Goal: Contribute content: Contribute content

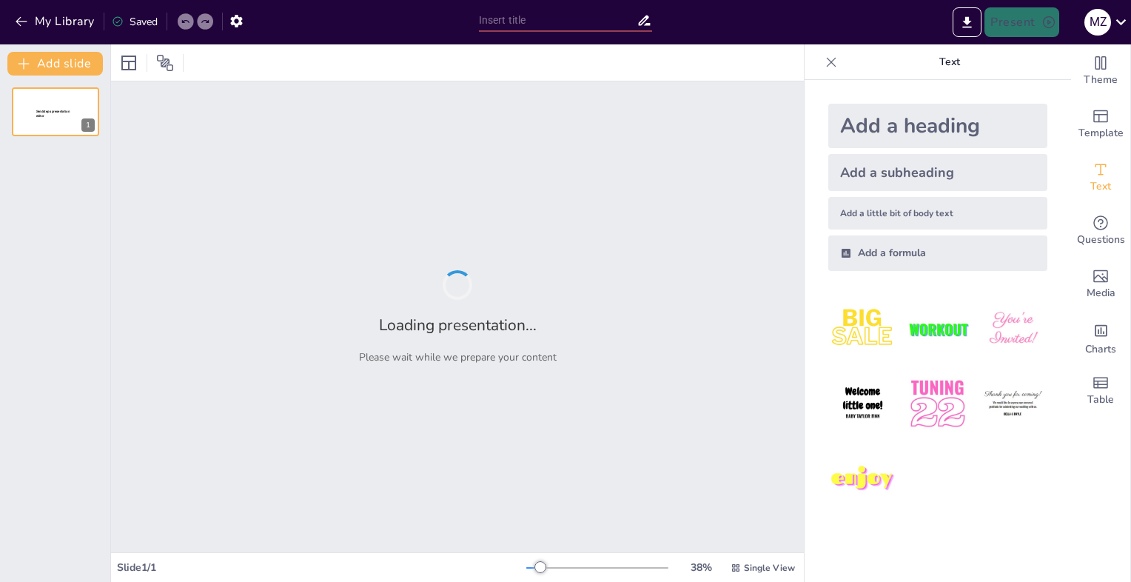
type input "Usos Prácticos de Shell-GPT en la Seguridad Web y en la Nube"
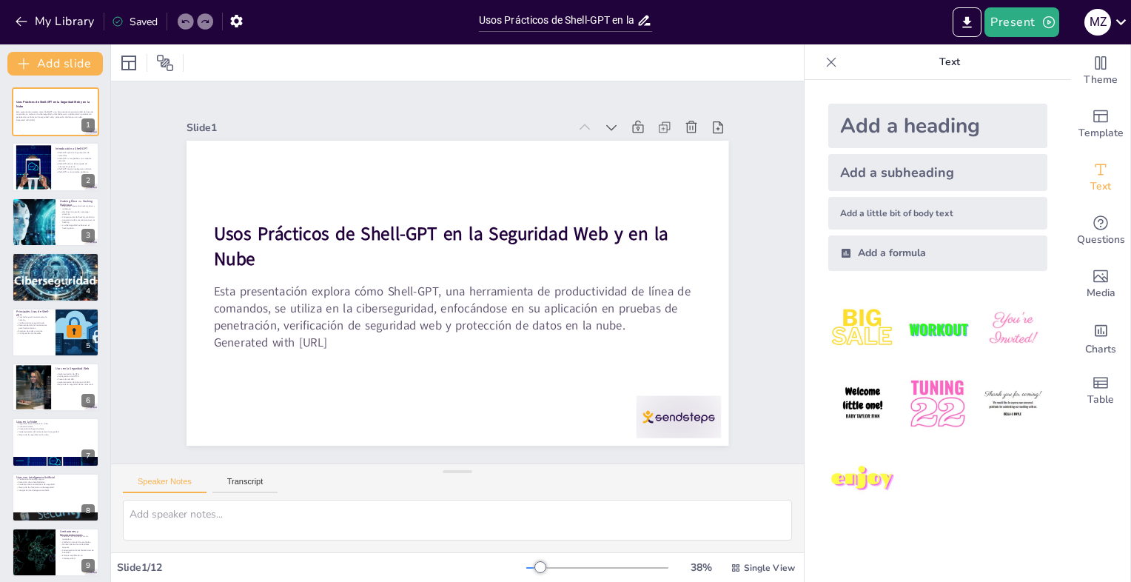
click at [18, 141] on div "Usos Prácticos de Shell-GPT en la Seguridad Web y en la Nube Esta presentación …" at bounding box center [55, 414] width 110 height 655
checkbox input "true"
click at [52, 169] on div at bounding box center [55, 167] width 89 height 50
type textarea "Lorem-IPS dolorsi a con adipisci elitsed doeiusmo te incid utl etdolo m aliquae…"
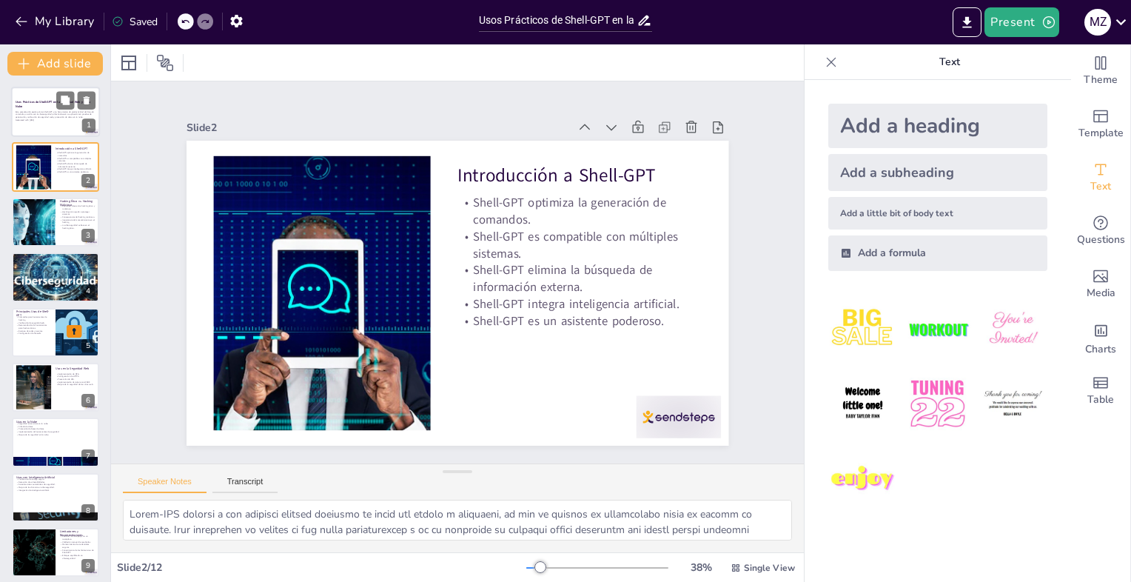
checkbox input "true"
click at [47, 120] on p "Generated with [URL]" at bounding box center [56, 119] width 80 height 3
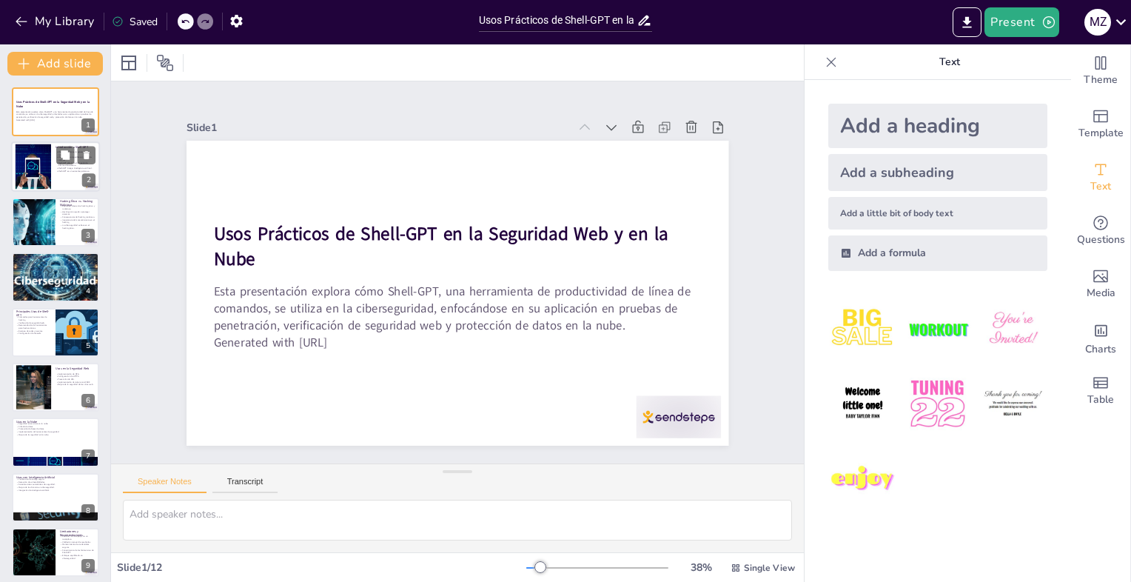
checkbox input "true"
click at [44, 167] on div at bounding box center [33, 166] width 80 height 45
type textarea "Lorem-IPS dolorsi a con adipisci elitsed doeiusmo te incid utl etdolo m aliquae…"
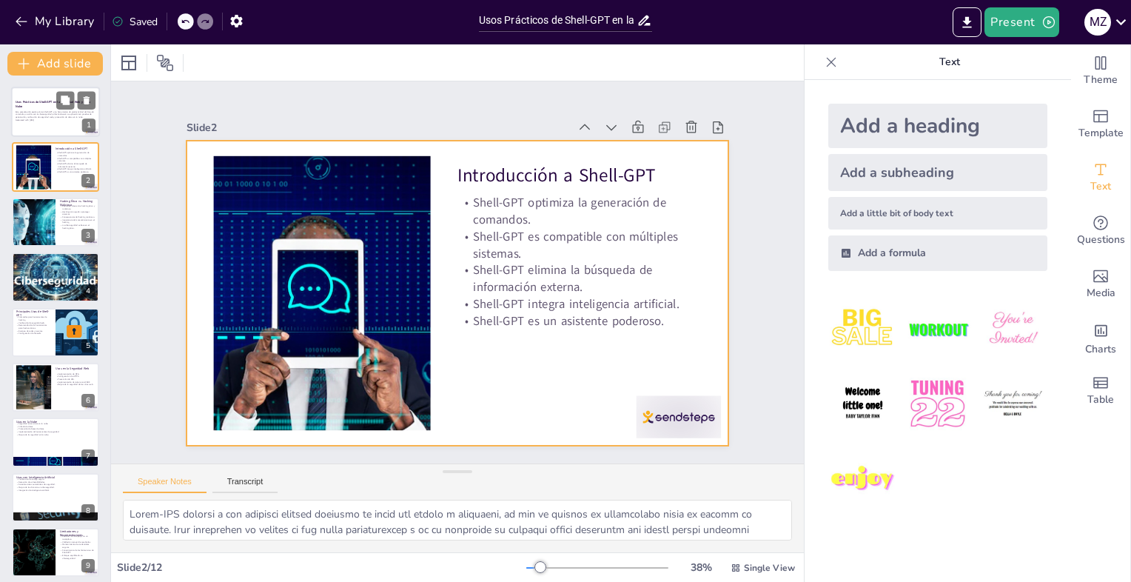
checkbox input "true"
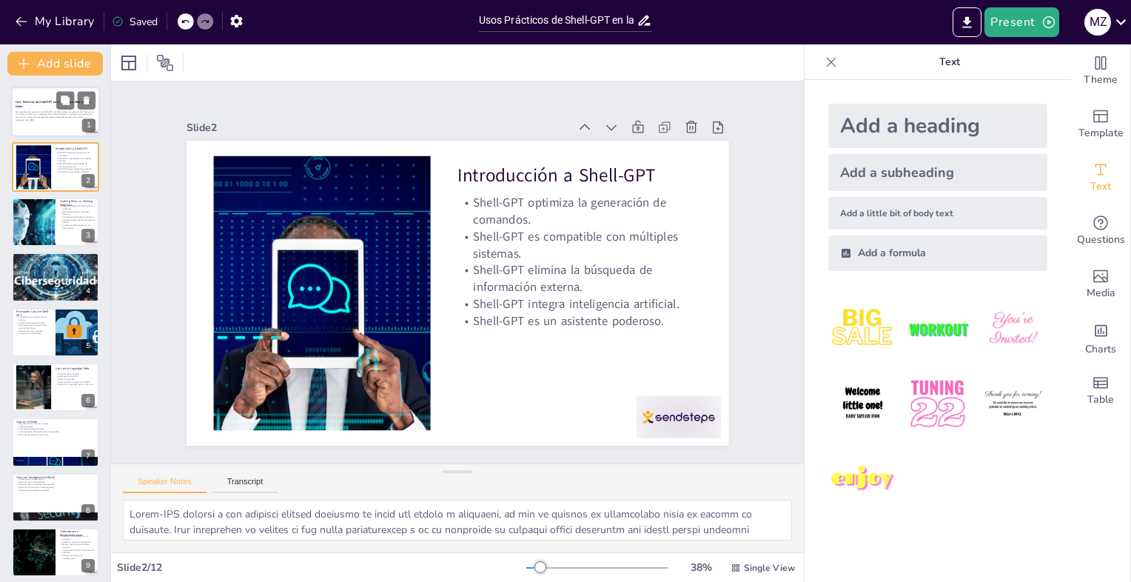
click at [37, 124] on div at bounding box center [55, 112] width 89 height 50
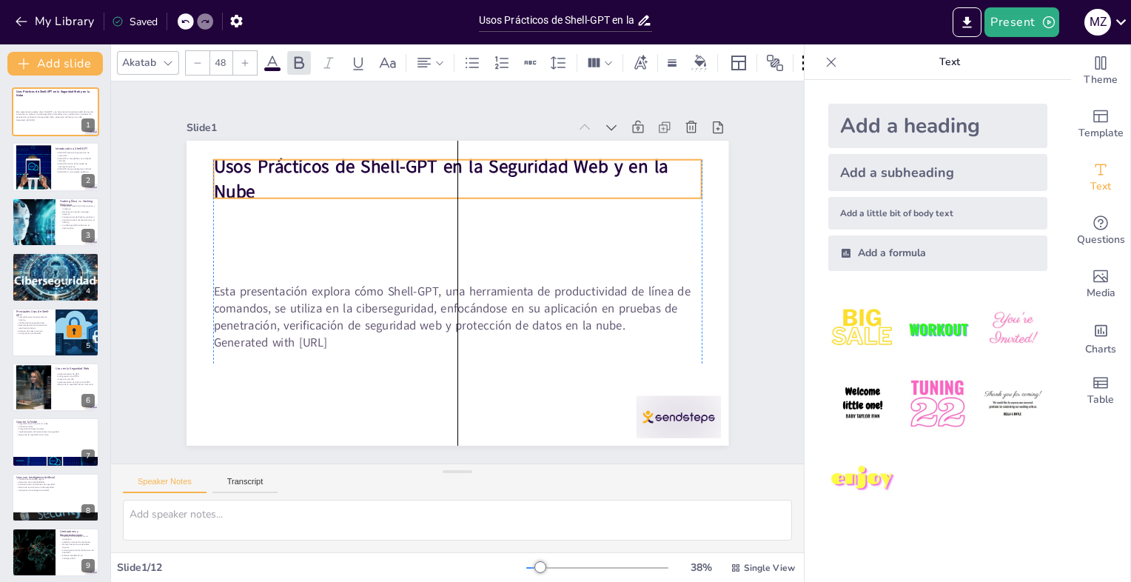
drag, startPoint x: 331, startPoint y: 239, endPoint x: 329, endPoint y: 172, distance: 67.4
click at [329, 172] on strong "Usos Prácticos de Shell-GPT en la Seguridad Web y en la Nube" at bounding box center [440, 179] width 454 height 50
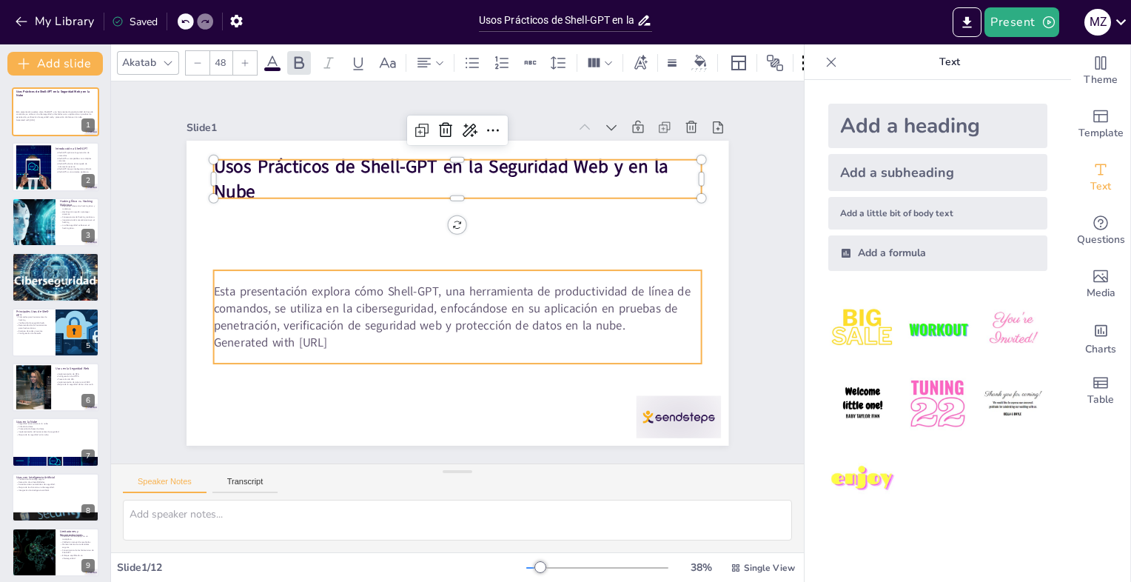
checkbox input "true"
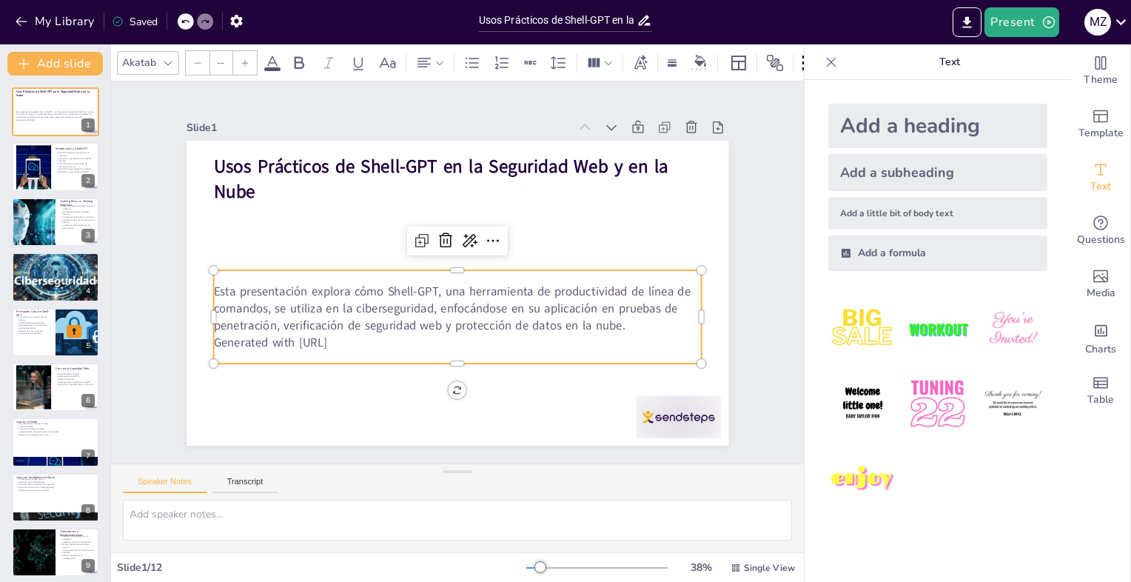
type input "32"
click at [340, 301] on p "Esta presentación explora cómo Shell-GPT, una herramienta de productividad de l…" at bounding box center [457, 308] width 488 height 50
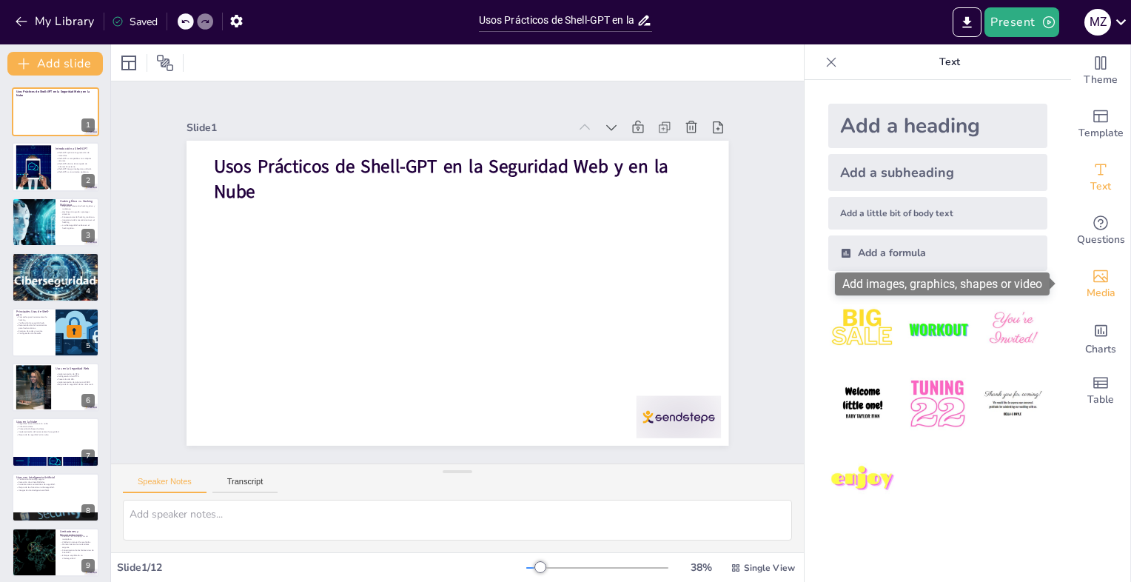
click at [1091, 282] on icon "Add images, graphics, shapes or video" at bounding box center [1100, 276] width 18 height 18
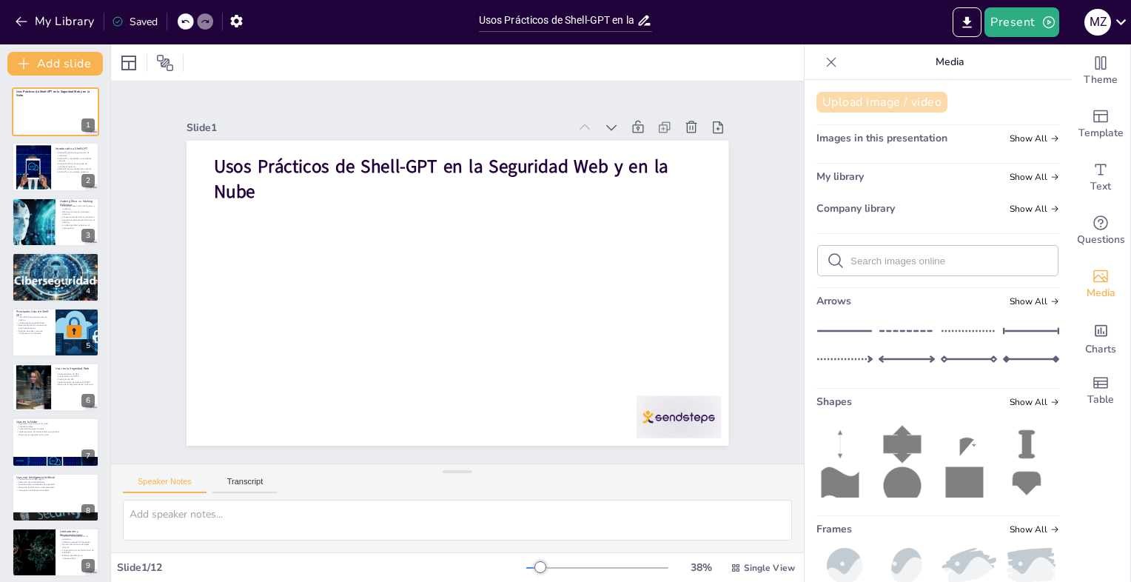
click at [909, 108] on button "Upload image / video" at bounding box center [881, 102] width 131 height 21
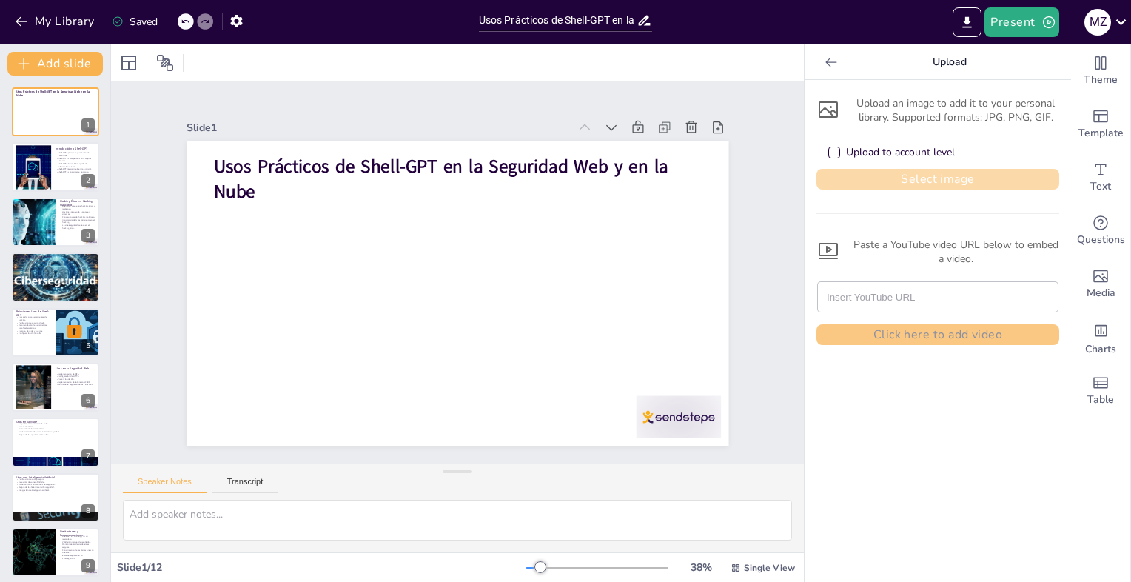
click at [881, 179] on button "Select image" at bounding box center [937, 179] width 243 height 21
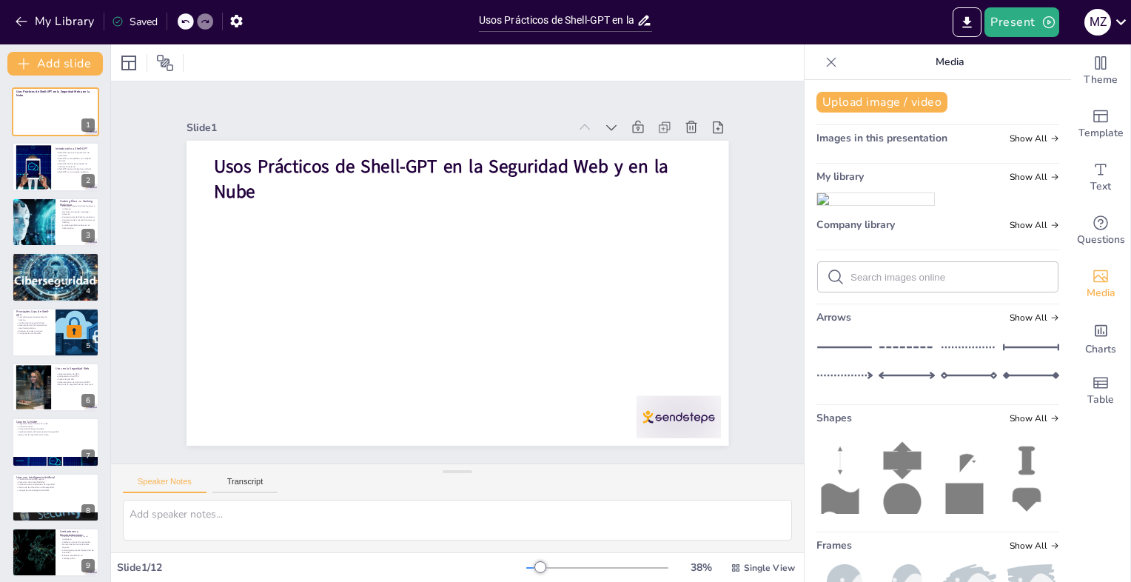
click at [889, 205] on img at bounding box center [875, 199] width 117 height 12
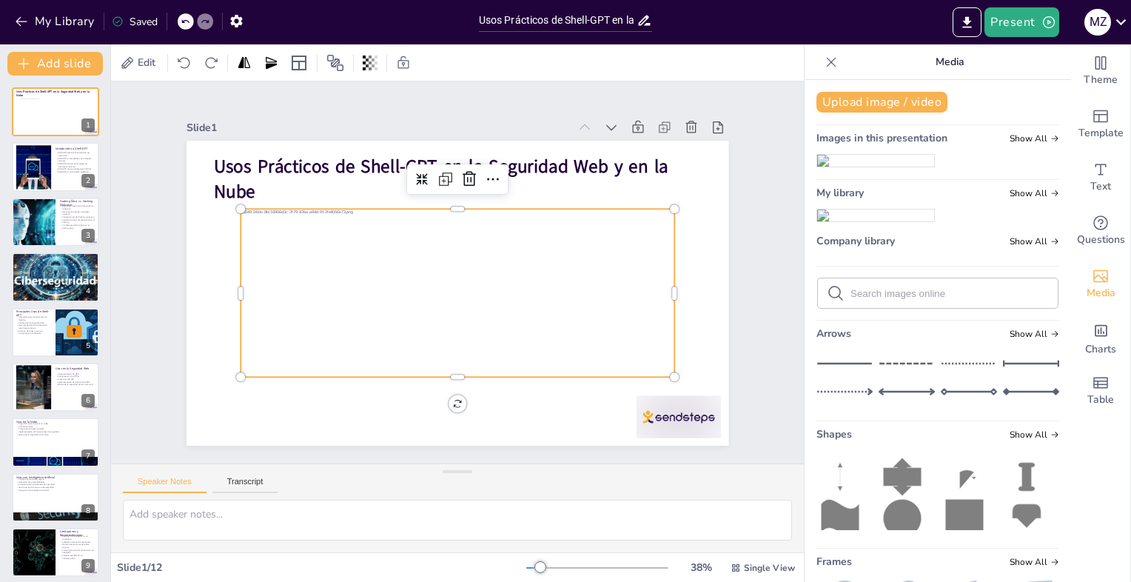
click at [488, 297] on div at bounding box center [457, 293] width 434 height 168
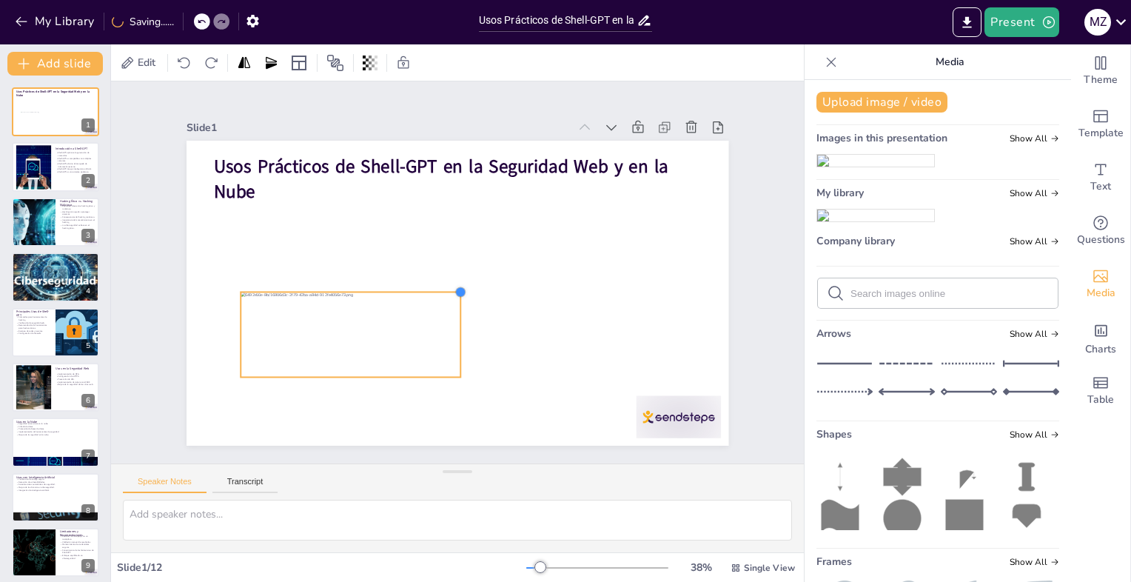
drag, startPoint x: 664, startPoint y: 204, endPoint x: 434, endPoint y: 275, distance: 240.8
click at [449, 340] on div "Usos Prácticos de Shell-GPT en la Seguridad Web y en la Nube" at bounding box center [454, 293] width 571 height 360
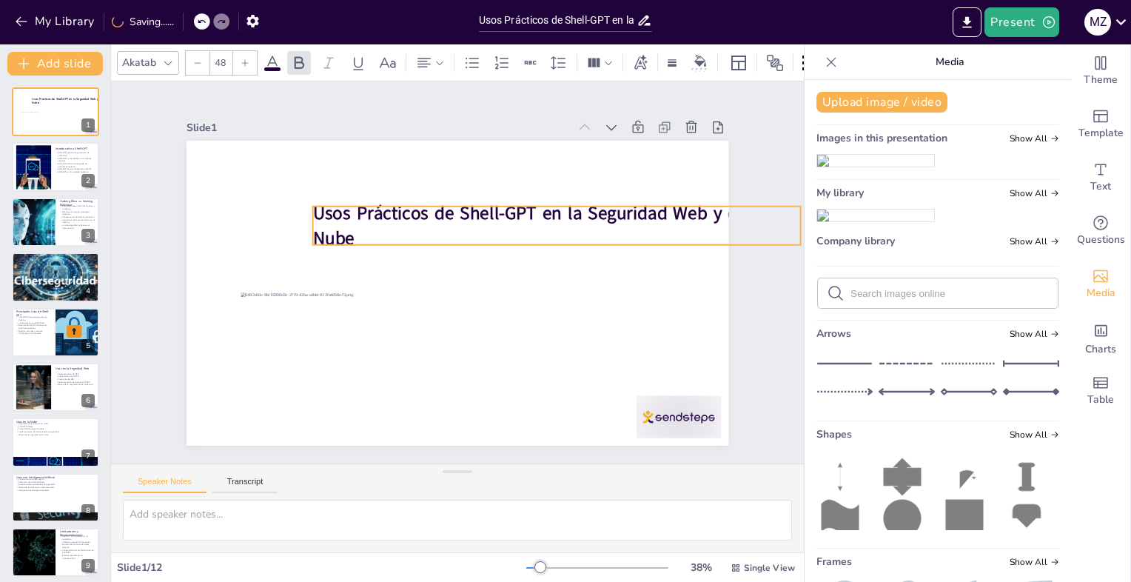
drag, startPoint x: 413, startPoint y: 178, endPoint x: 478, endPoint y: 269, distance: 112.5
click at [512, 225] on p "Usos Prácticos de Shell-GPT en la Seguridad Web y en la Nube" at bounding box center [556, 226] width 488 height 50
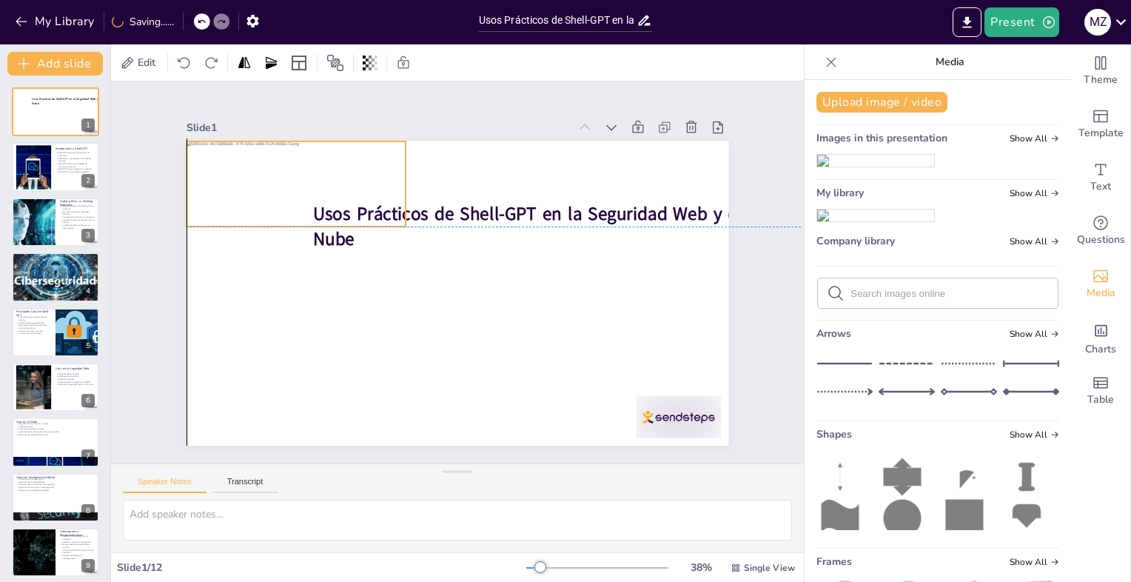
drag, startPoint x: 368, startPoint y: 346, endPoint x: 318, endPoint y: 193, distance: 161.0
click at [318, 193] on div at bounding box center [295, 183] width 219 height 85
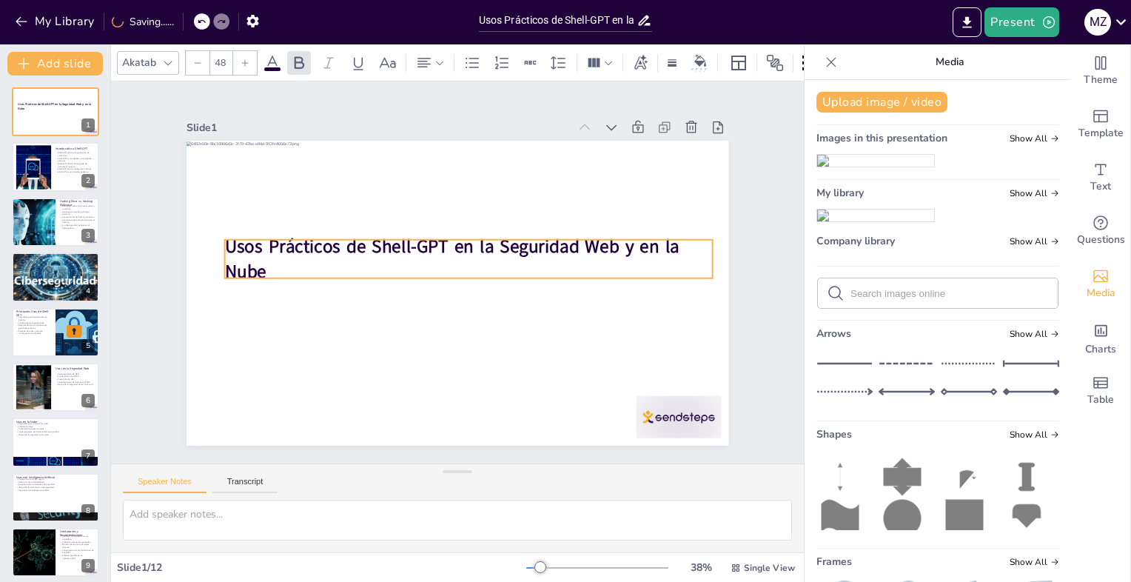
drag, startPoint x: 461, startPoint y: 209, endPoint x: 373, endPoint y: 241, distance: 93.9
click at [373, 241] on strong "Usos Prácticos de Shell-GPT en la Seguridad Web y en la Nube" at bounding box center [451, 259] width 454 height 50
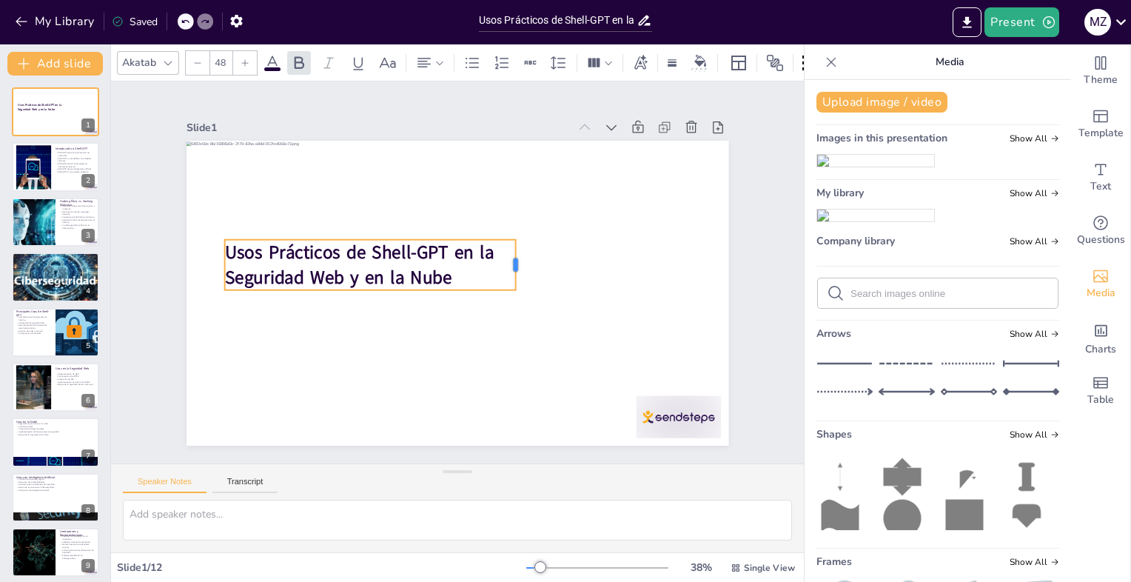
drag, startPoint x: 701, startPoint y: 255, endPoint x: 504, endPoint y: 292, distance: 200.1
click at [504, 292] on div "Usos Prácticos de Shell-GPT en la Seguridad Web y en la Nube" at bounding box center [454, 293] width 570 height 360
drag, startPoint x: 505, startPoint y: 264, endPoint x: 580, endPoint y: 264, distance: 75.5
click at [588, 264] on div at bounding box center [596, 280] width 17 height 52
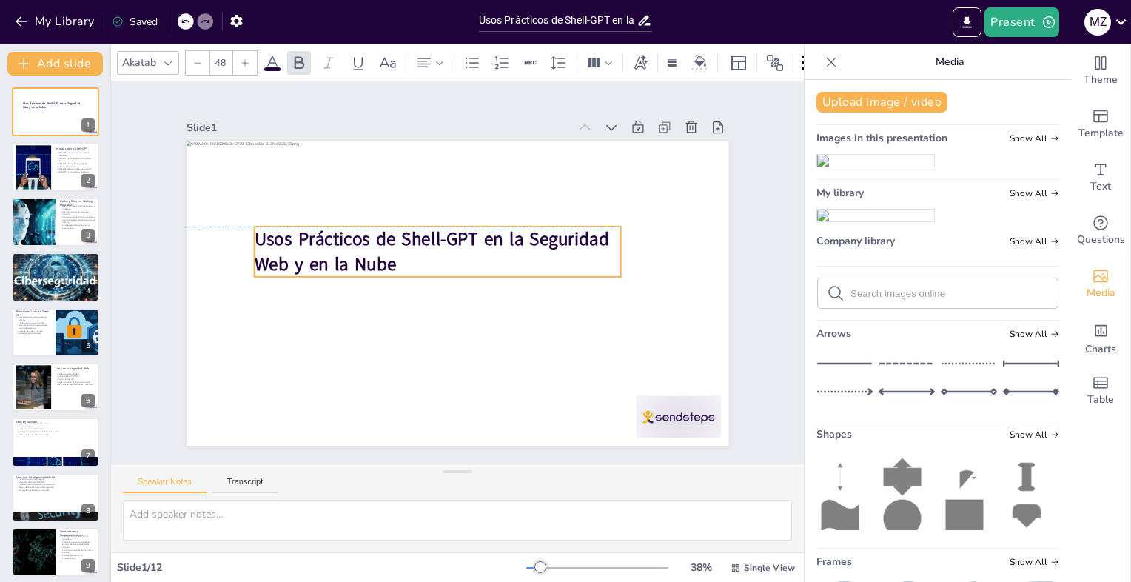
drag, startPoint x: 503, startPoint y: 277, endPoint x: 533, endPoint y: 264, distance: 32.2
click at [533, 264] on p "Usos Prácticos de Shell-GPT en la Seguridad Web y en la Nube" at bounding box center [440, 249] width 370 height 89
click at [777, 192] on div "Slide 1 Usos Prácticos de Shell-GPT en la Seguridad Web y en la Nube Slide 2 In…" at bounding box center [457, 273] width 729 height 452
click at [527, 250] on p "Usos Prácticos de Shell-GPT en la Seguridad Web y en la Nube" at bounding box center [440, 249] width 370 height 89
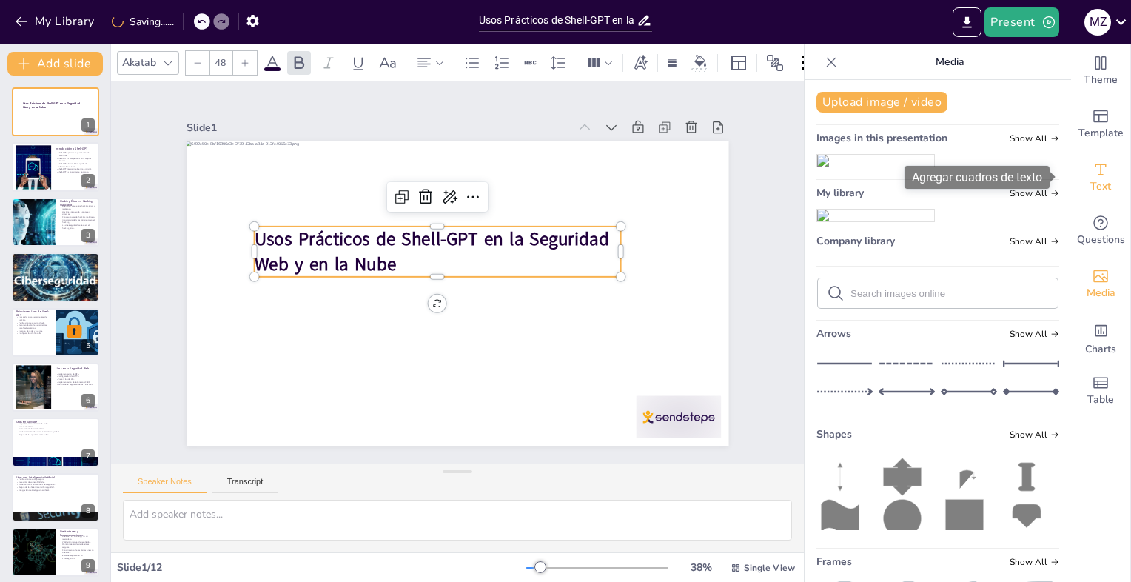
click at [1091, 170] on icon "Add text boxes" at bounding box center [1100, 170] width 18 height 18
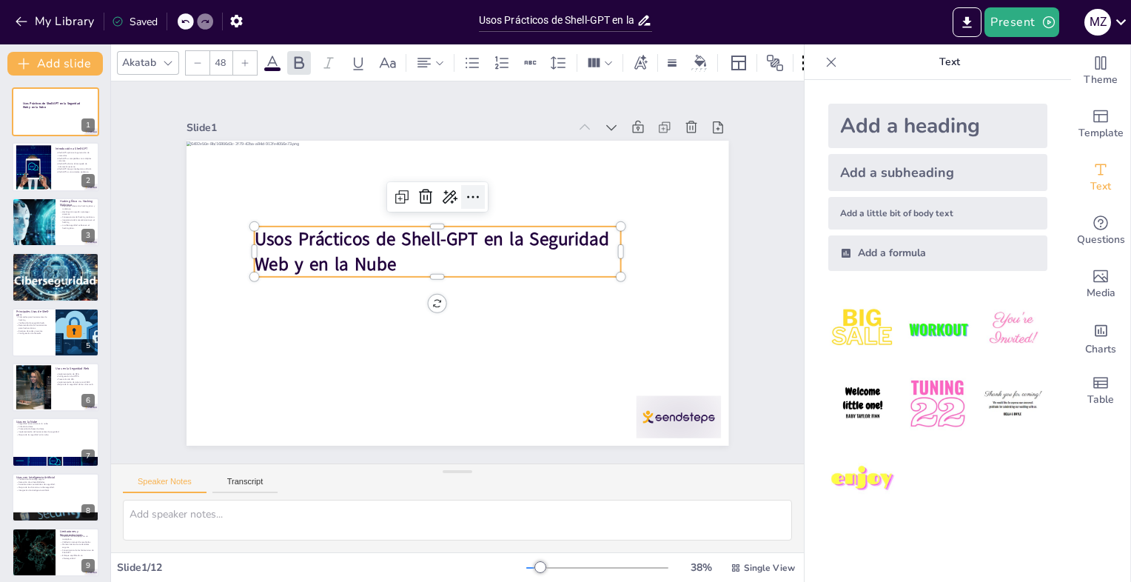
click at [464, 189] on icon at bounding box center [473, 197] width 18 height 18
click at [445, 197] on icon at bounding box center [449, 197] width 18 height 18
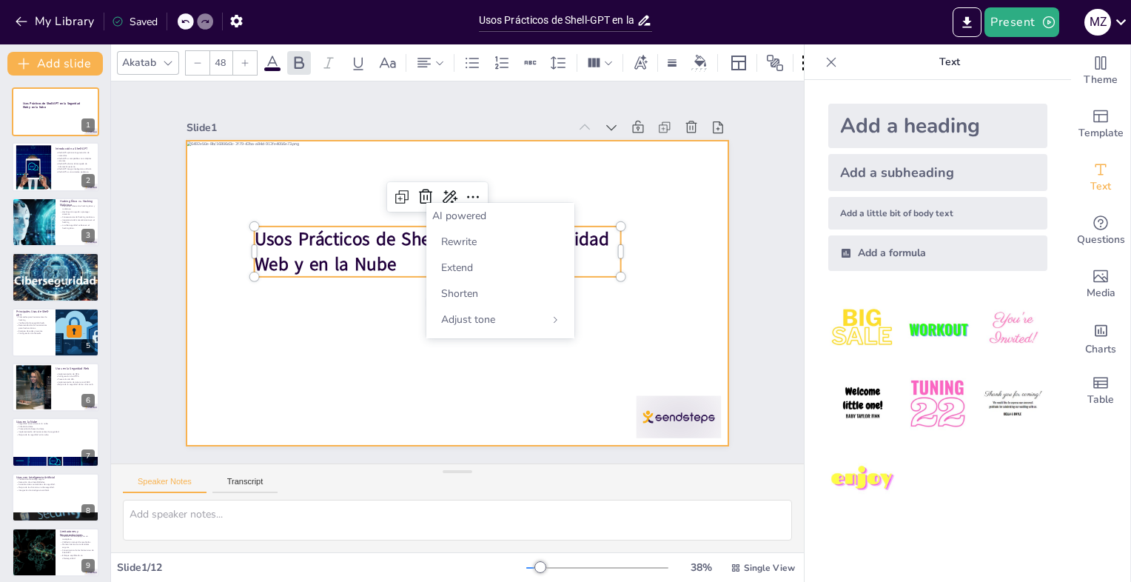
click at [553, 167] on div at bounding box center [457, 293] width 542 height 305
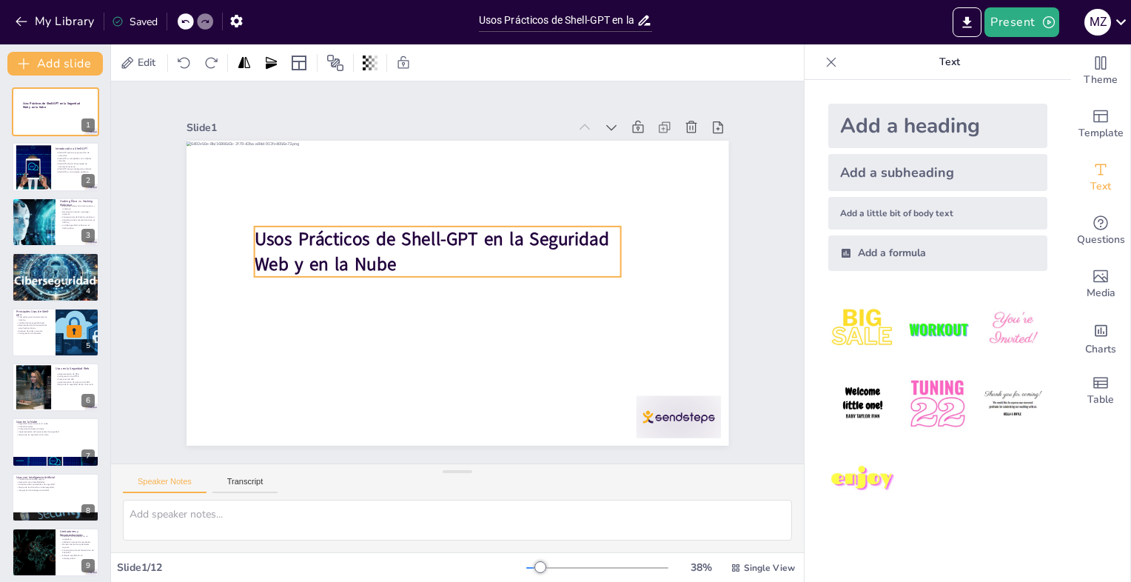
click at [530, 271] on div "Usos Prácticos de Shell-GPT en la Seguridad Web y en la Nube" at bounding box center [454, 293] width 570 height 360
click at [159, 55] on div at bounding box center [168, 63] width 18 height 18
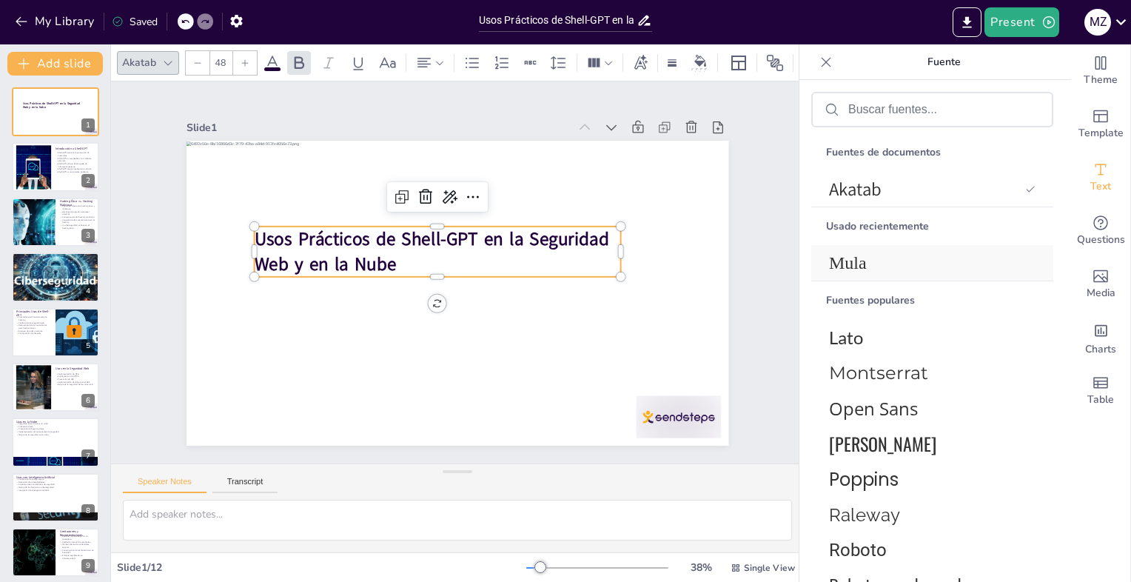
click at [892, 269] on span "Mula" at bounding box center [929, 263] width 201 height 20
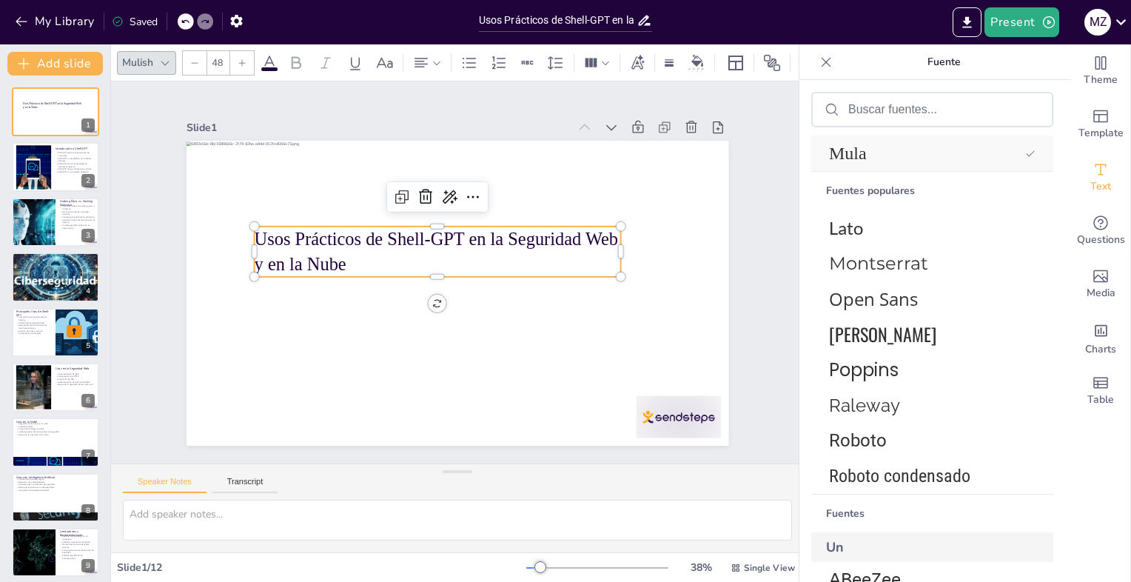
scroll to position [148, 0]
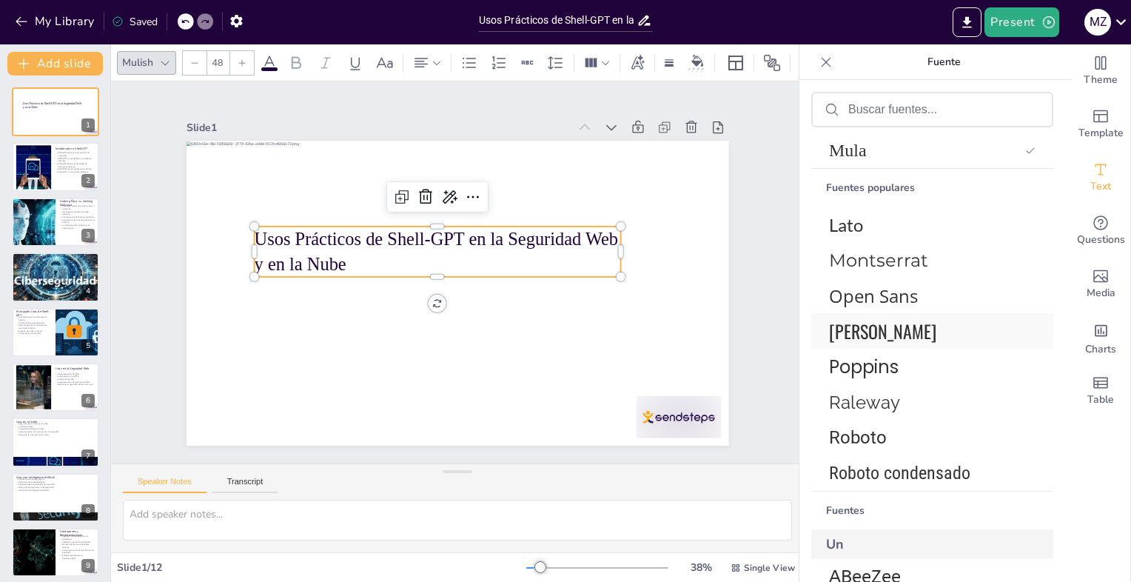
click at [876, 317] on span "[PERSON_NAME]" at bounding box center [929, 330] width 201 height 27
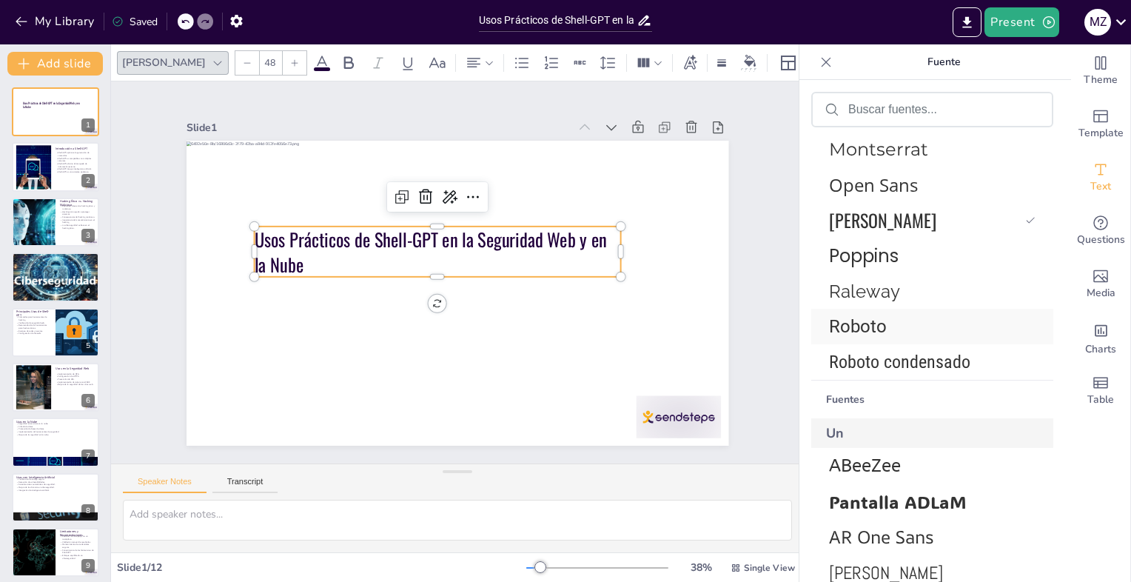
scroll to position [296, 0]
click at [870, 342] on div "Fuentes populares Lato Montserrat Open Sans [PERSON_NAME] Raleway Roboto Roboto…" at bounding box center [932, 216] width 242 height 323
click at [868, 354] on span "Roboto condensado" at bounding box center [929, 360] width 201 height 21
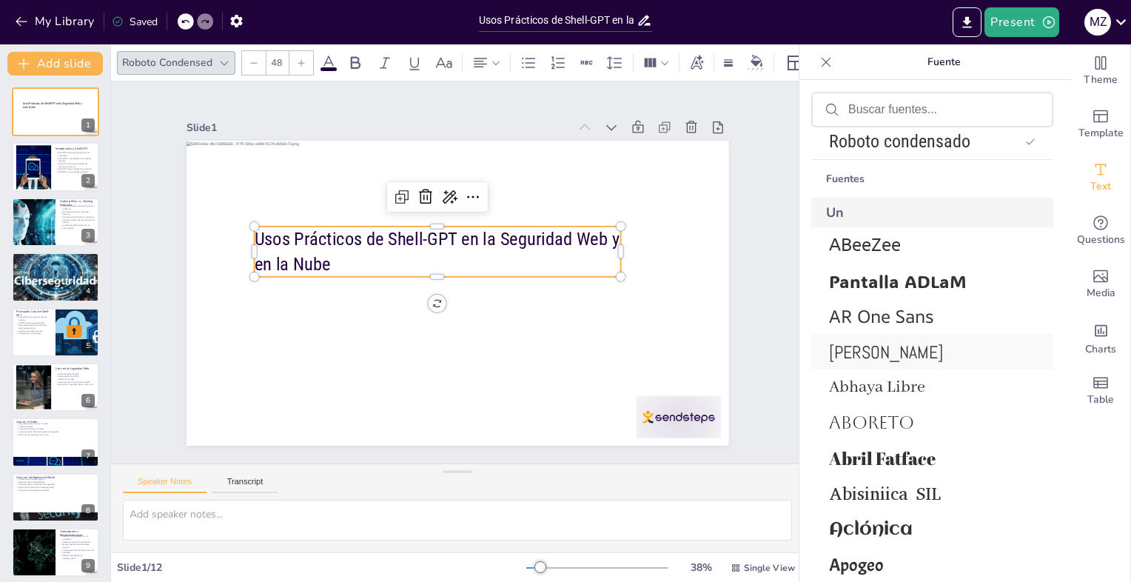
scroll to position [553, 0]
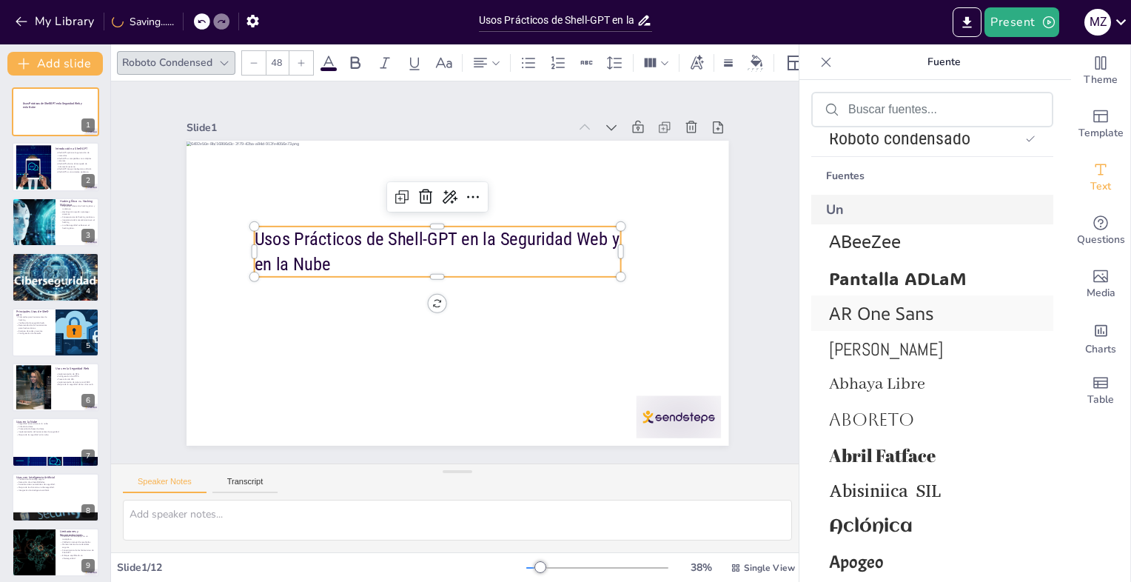
click at [902, 278] on span "Pantalla ADLaM" at bounding box center [929, 277] width 201 height 23
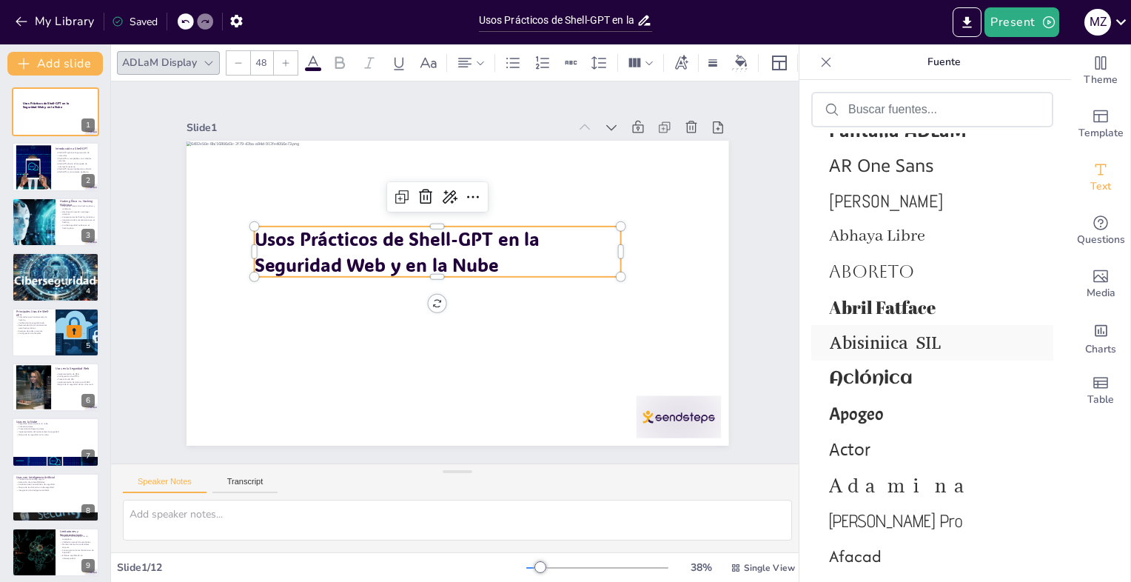
click at [885, 337] on span "Abisiniica SIL" at bounding box center [929, 343] width 201 height 24
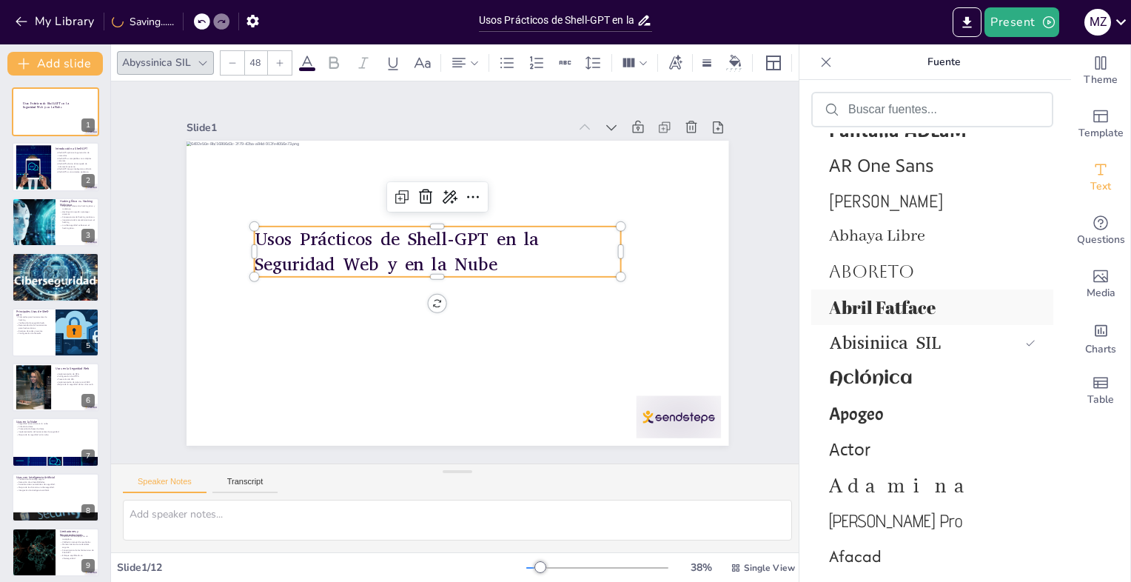
click at [901, 314] on span "Abril Fatface" at bounding box center [929, 307] width 201 height 24
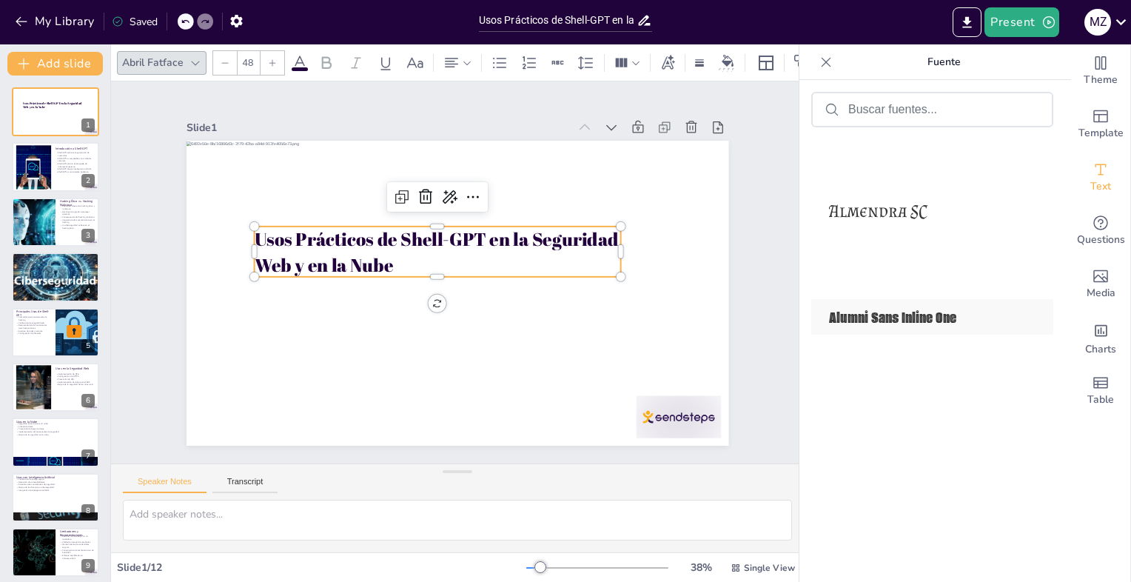
scroll to position [2441, 0]
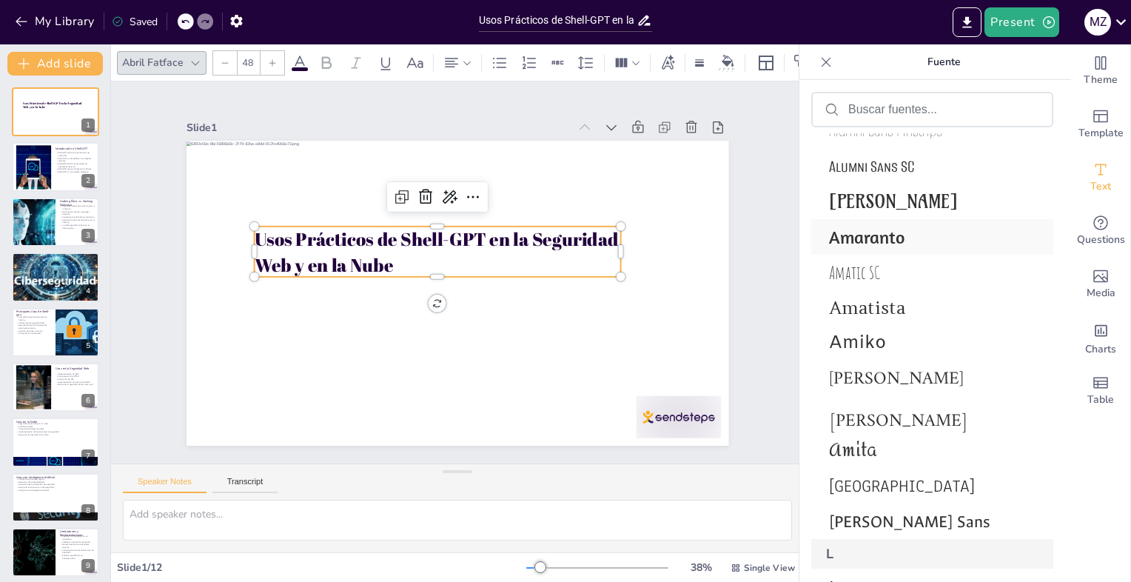
click at [885, 220] on div "Amaranto" at bounding box center [932, 237] width 242 height 36
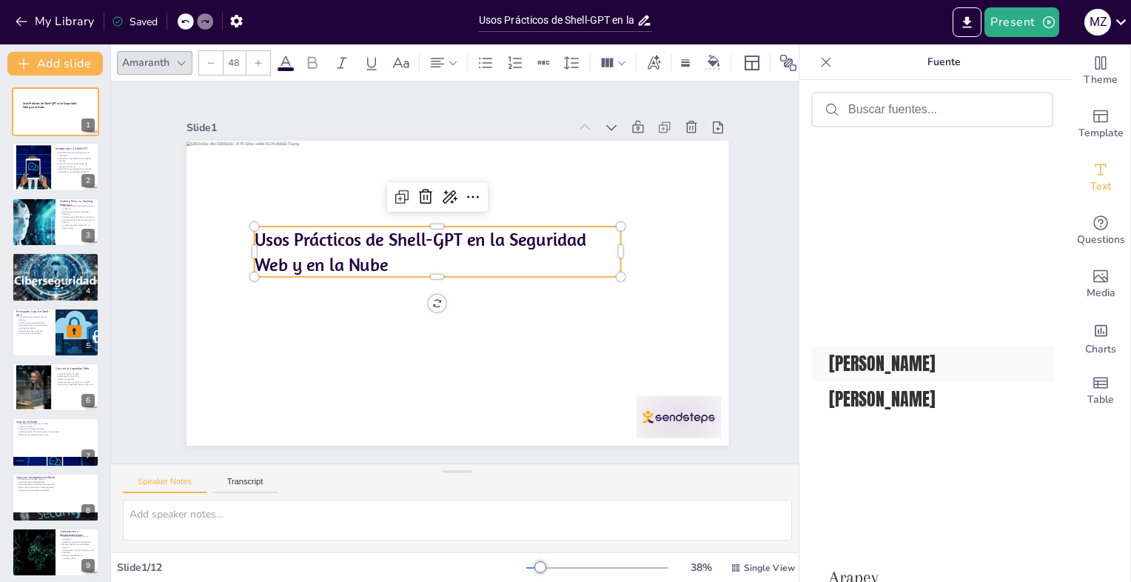
scroll to position [3403, 0]
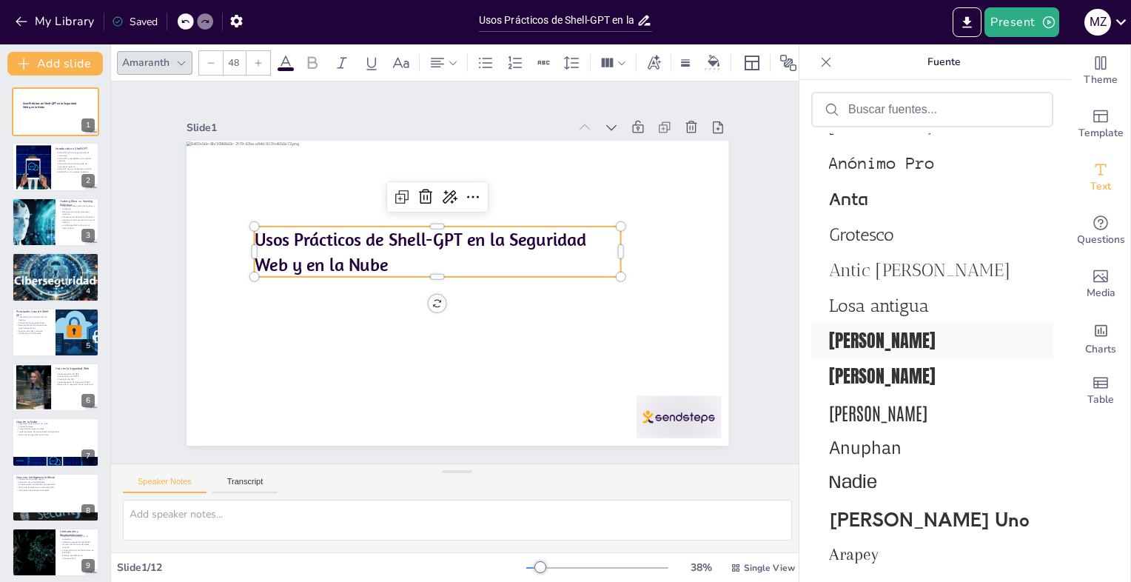
click at [865, 333] on span "[PERSON_NAME]" at bounding box center [929, 340] width 201 height 27
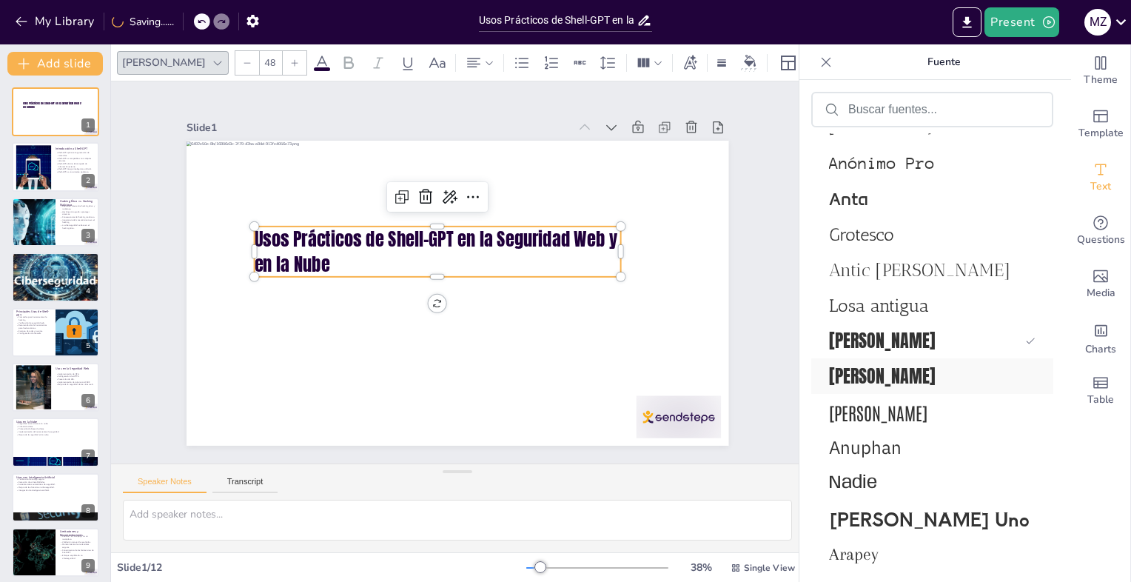
click at [853, 363] on span "[PERSON_NAME]" at bounding box center [929, 376] width 201 height 27
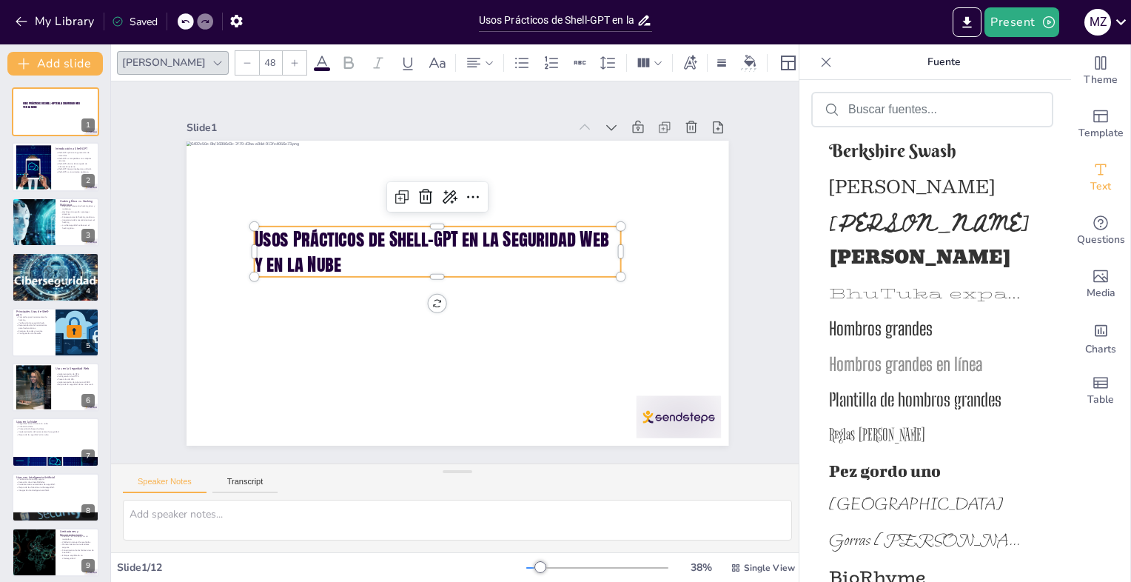
scroll to position [7355, 0]
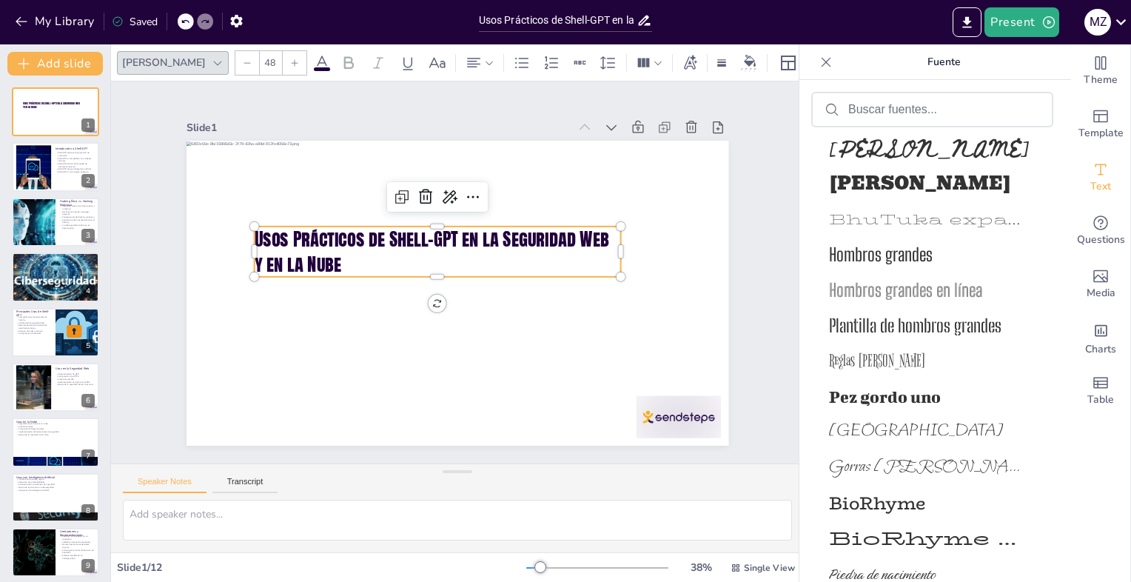
click at [897, 252] on span "Hombros grandes" at bounding box center [929, 253] width 201 height 21
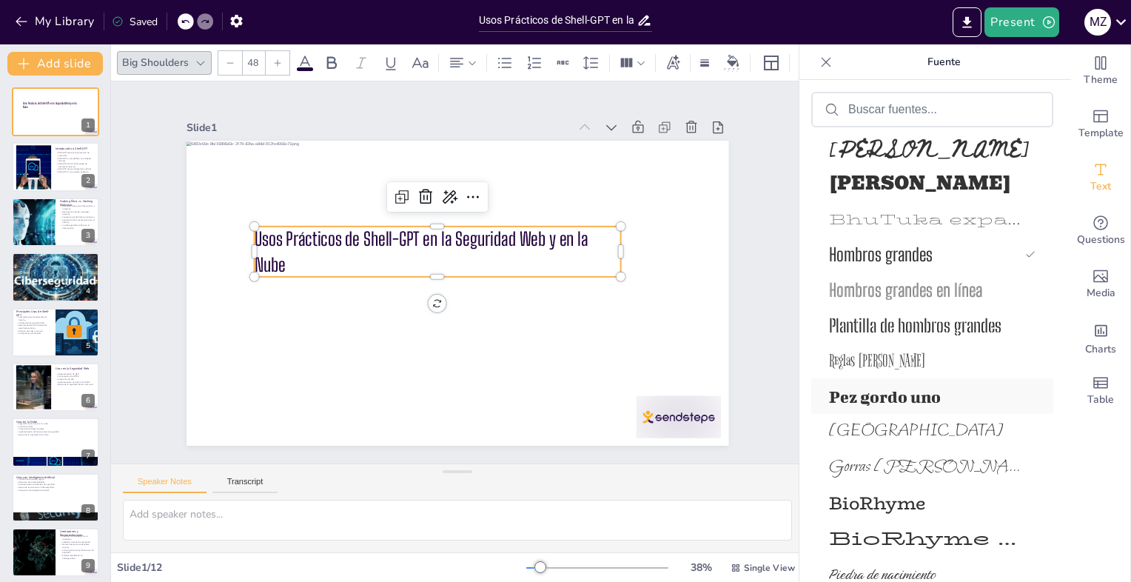
click at [858, 389] on span "Pez gordo uno" at bounding box center [929, 396] width 201 height 18
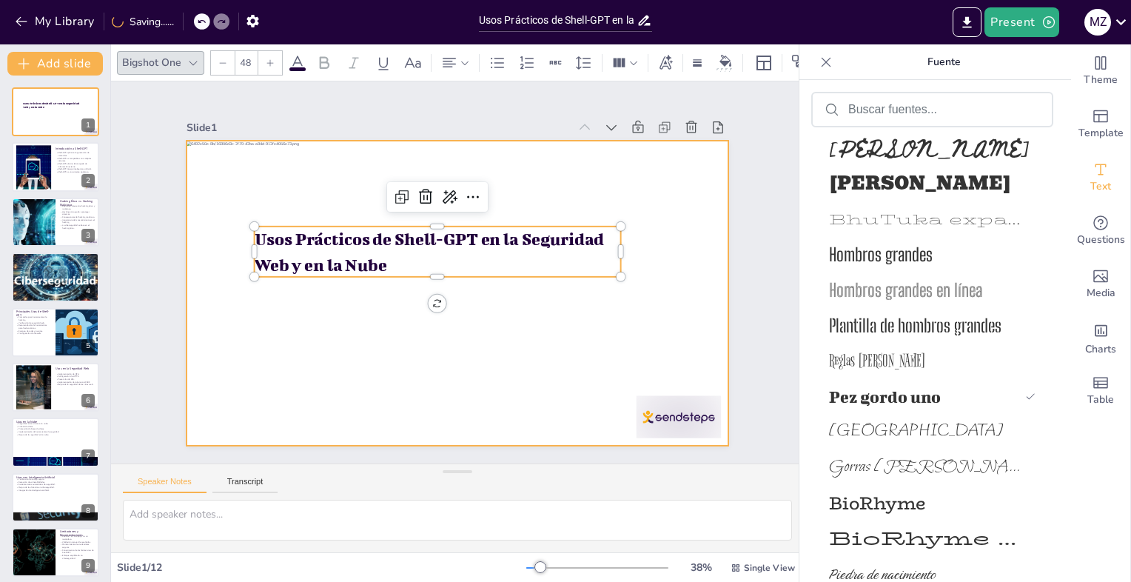
click at [568, 323] on div at bounding box center [457, 293] width 542 height 305
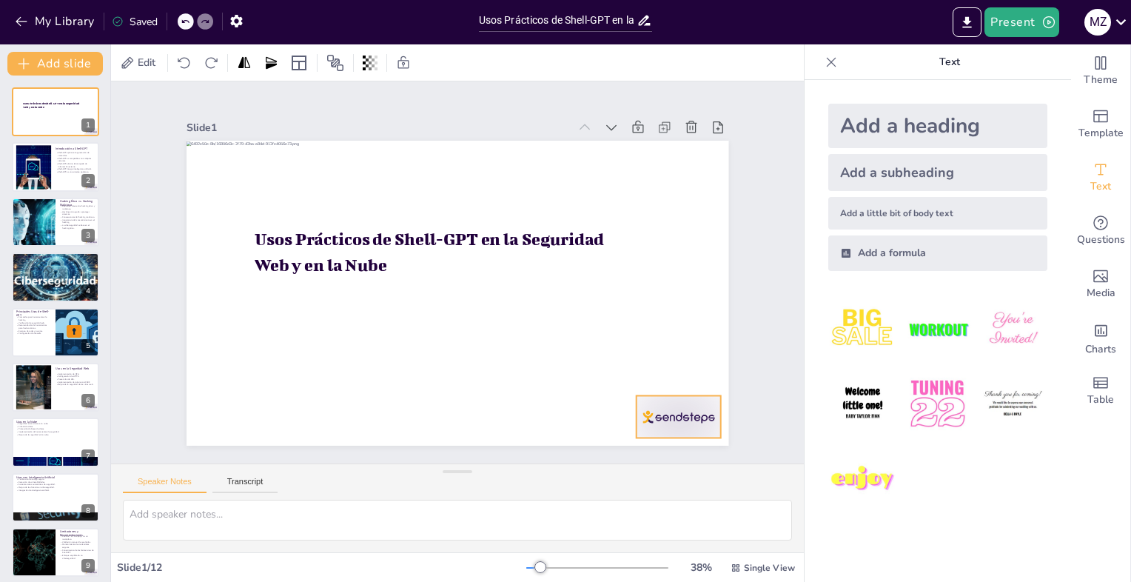
click at [660, 430] on div at bounding box center [644, 459] width 92 height 59
click at [895, 217] on div "Add a little bit of body text" at bounding box center [937, 213] width 219 height 33
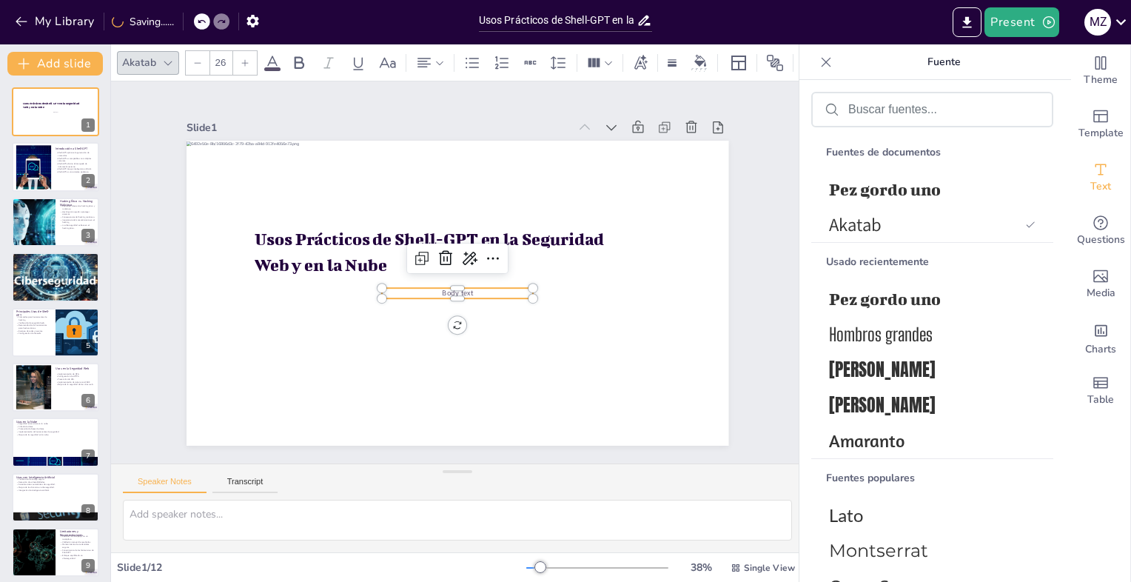
click at [463, 289] on p "Body text" at bounding box center [456, 293] width 152 height 26
click at [463, 289] on p "Body text" at bounding box center [453, 292] width 150 height 41
click at [459, 290] on span "Body text" at bounding box center [457, 293] width 31 height 10
drag, startPoint x: 451, startPoint y: 294, endPoint x: 450, endPoint y: 308, distance: 14.1
click at [422, 308] on div at bounding box center [416, 272] width 12 height 151
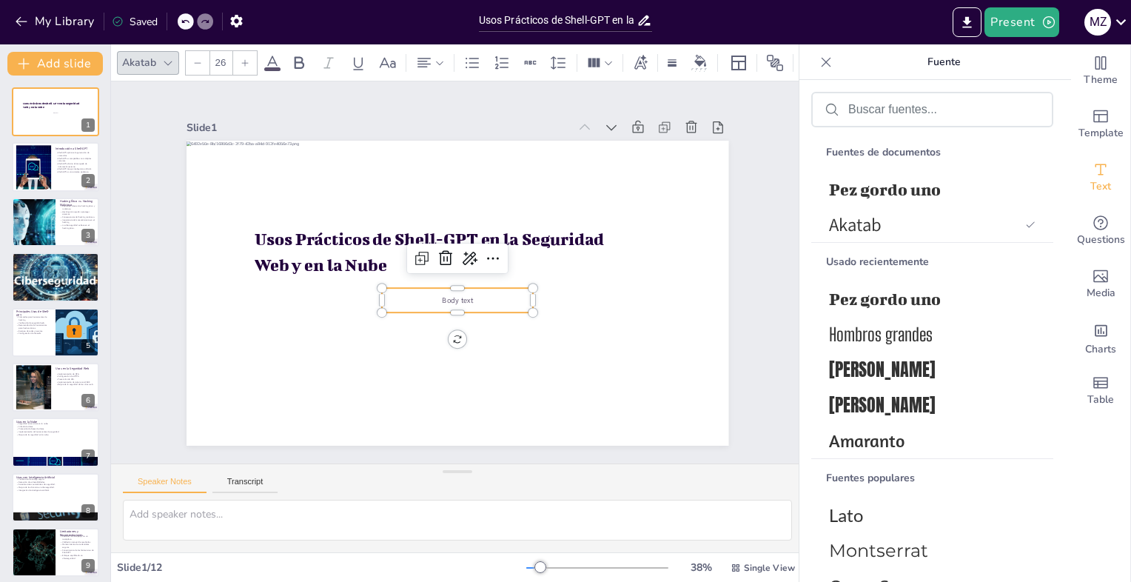
click at [449, 295] on span "Body text" at bounding box center [457, 300] width 31 height 10
click at [462, 295] on p "Body text" at bounding box center [457, 300] width 151 height 10
click at [437, 260] on icon at bounding box center [446, 258] width 18 height 18
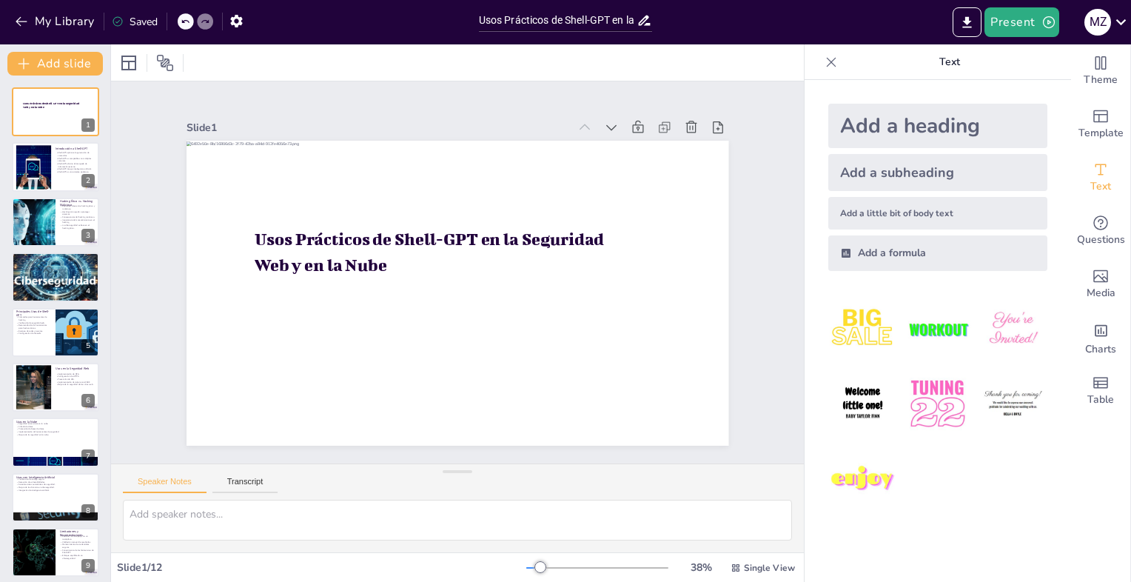
click at [878, 176] on div "Add a subheading" at bounding box center [937, 172] width 219 height 37
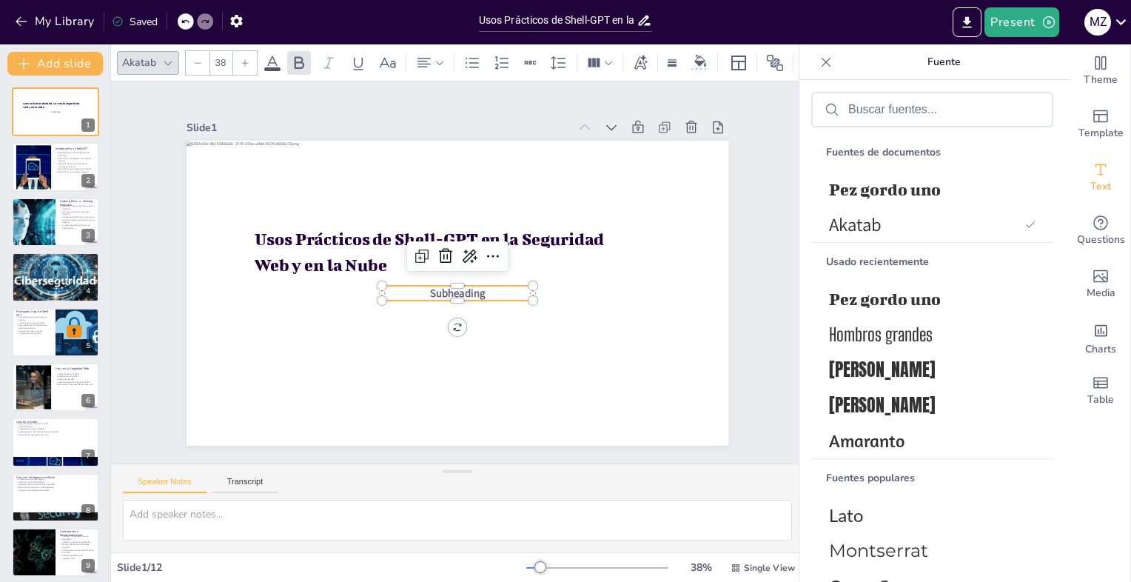
click at [461, 269] on span "Subheading" at bounding box center [464, 253] width 58 height 31
click at [461, 286] on span "Subheading" at bounding box center [456, 293] width 55 height 15
click at [468, 286] on span "Subheading" at bounding box center [453, 293] width 58 height 26
click at [438, 250] on icon at bounding box center [446, 254] width 19 height 19
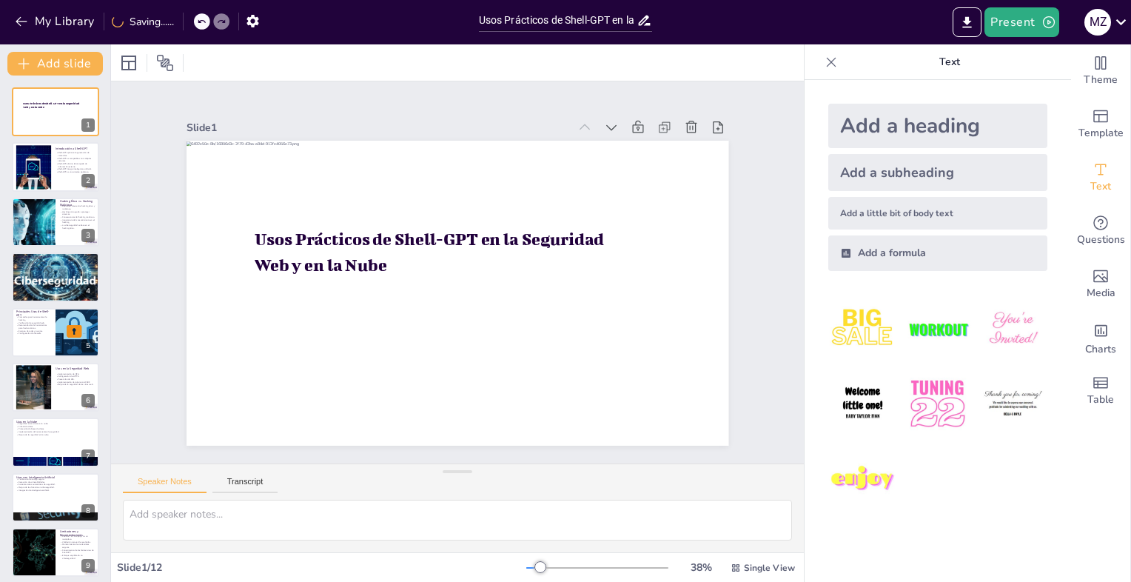
click at [886, 212] on div "Add a little bit of body text" at bounding box center [937, 213] width 219 height 33
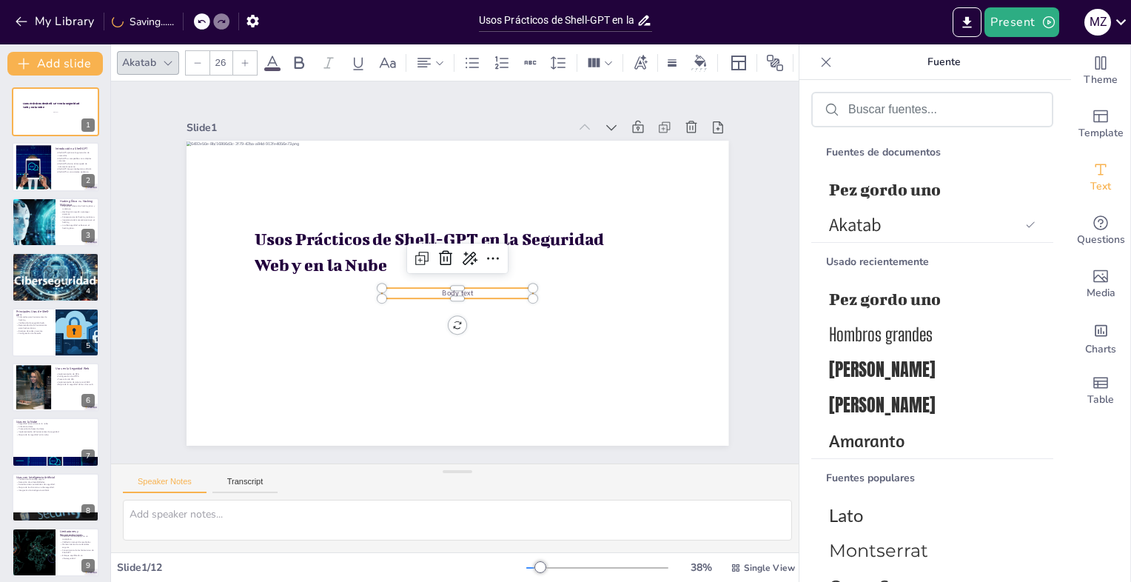
click at [450, 286] on span "Body text" at bounding box center [456, 292] width 32 height 13
click at [450, 288] on span "Body text" at bounding box center [457, 293] width 31 height 10
checkbox input "true"
type input "26.1"
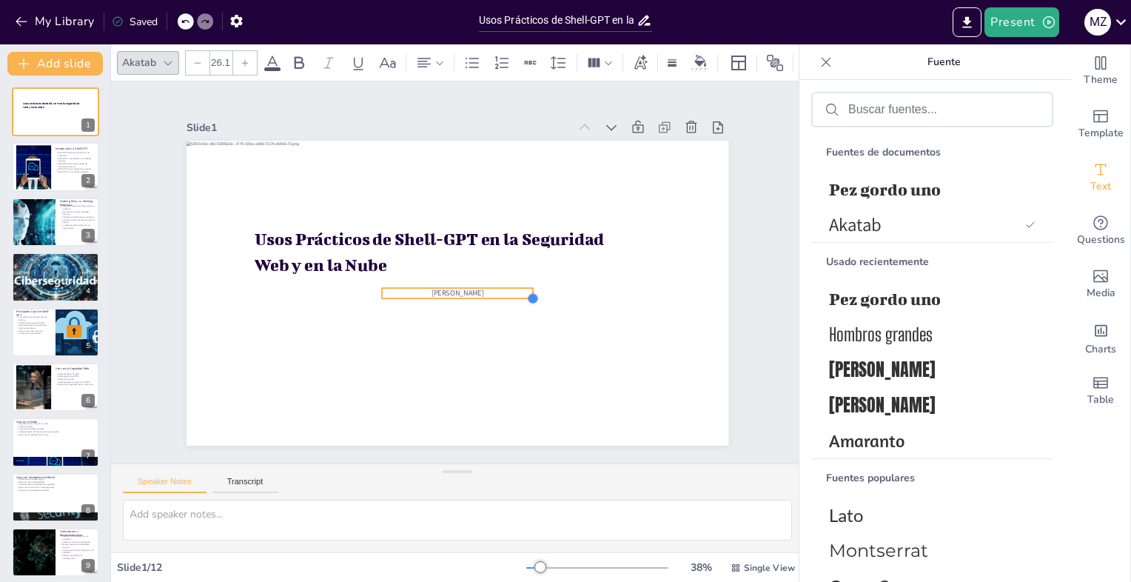
checkbox input "true"
type input "41.1"
checkbox input "true"
type input "44.9"
checkbox input "true"
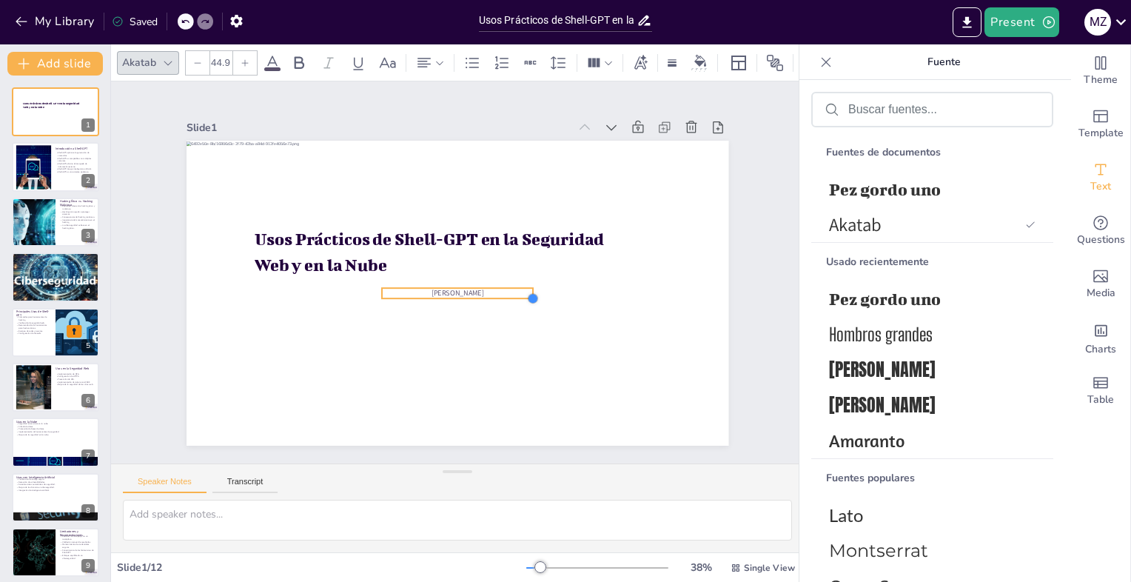
type input "48.7"
checkbox input "true"
type input "52.5"
checkbox input "true"
type input "56.3"
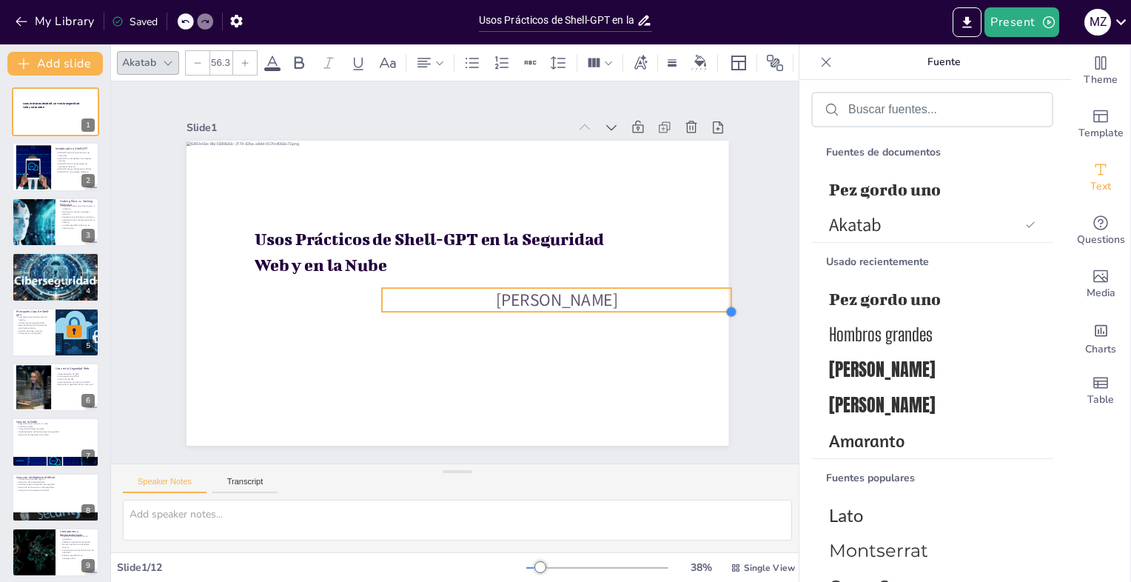
checkbox input "true"
type input "58.2"
checkbox input "true"
type input "60.1"
checkbox input "true"
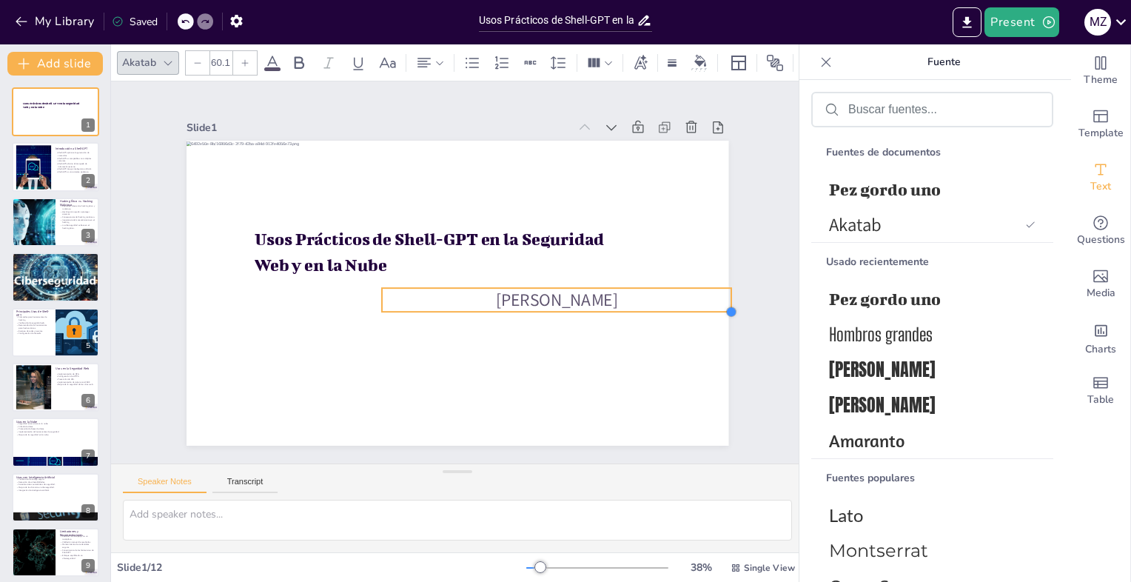
type input "63.9"
checkbox input "true"
type input "62"
checkbox input "true"
type input "56.3"
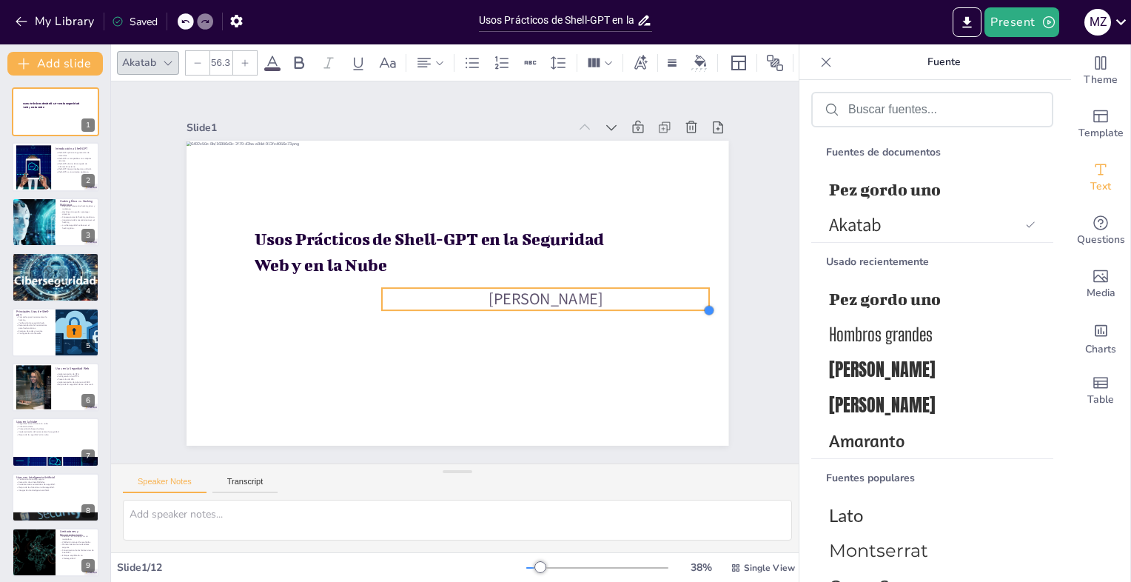
checkbox input "true"
type input "54.4"
checkbox input "true"
type input "50.6"
checkbox input "true"
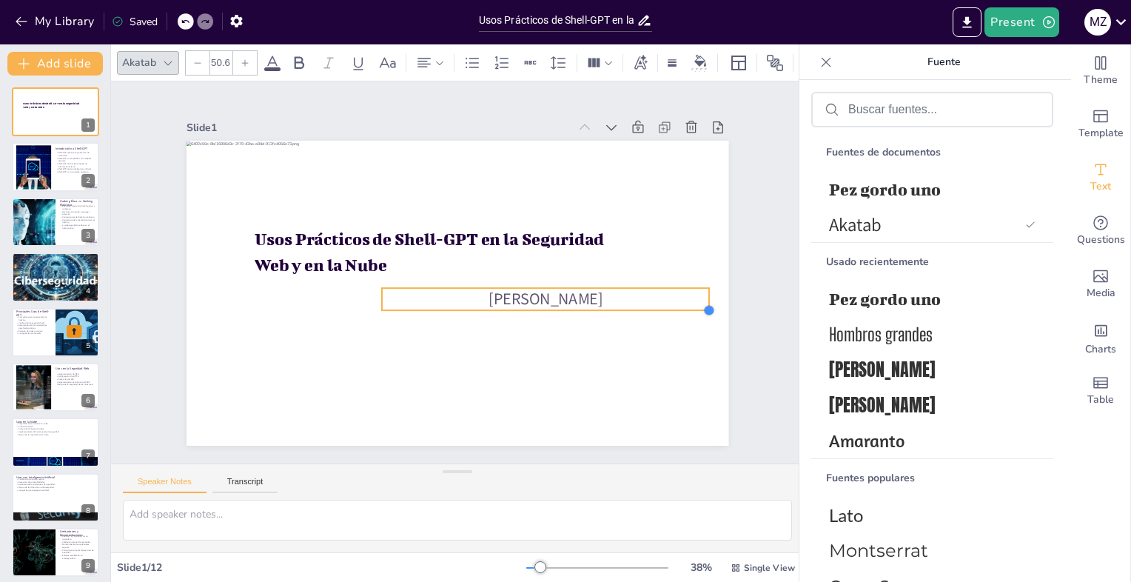
type input "48.7"
checkbox input "true"
type input "46.8"
checkbox input "true"
type input "44.9"
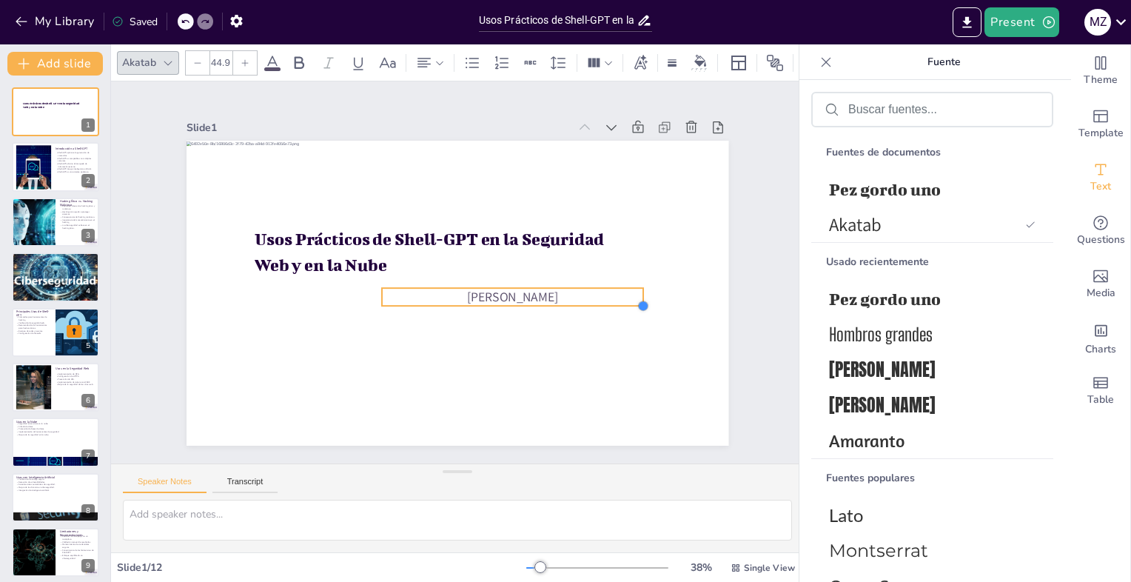
drag, startPoint x: 519, startPoint y: 292, endPoint x: 519, endPoint y: 299, distance: 7.4
click at [519, 299] on div "Usos Prácticos de Shell-GPT en la Seguridad Web y en la [PERSON_NAME]" at bounding box center [457, 293] width 542 height 305
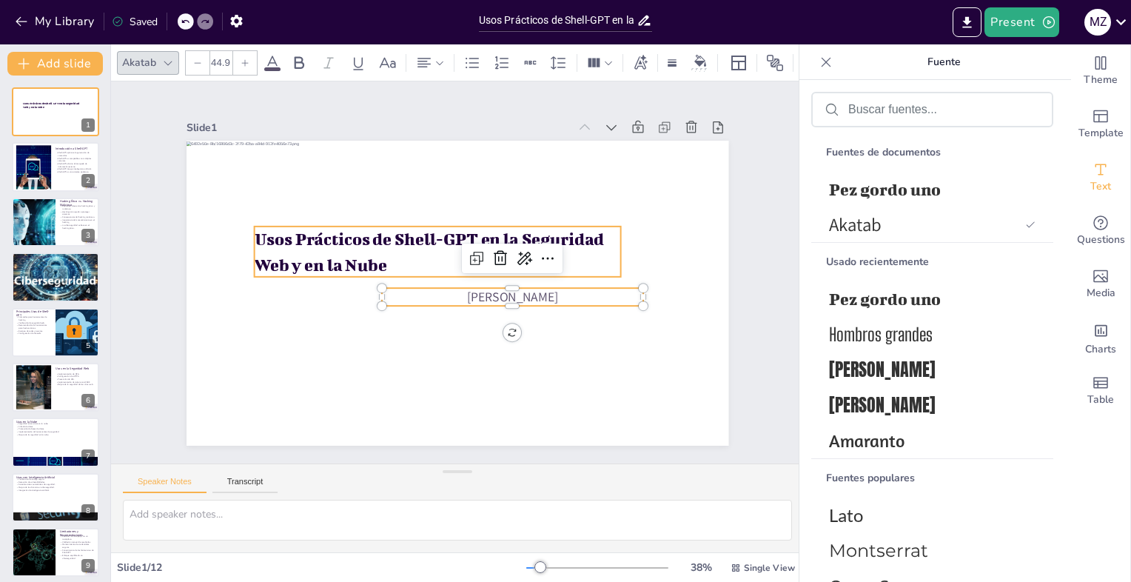
checkbox input "true"
type input "48"
click at [589, 263] on p "Usos Prácticos de Shell-GPT en la Seguridad Web y en la Nube" at bounding box center [440, 249] width 370 height 89
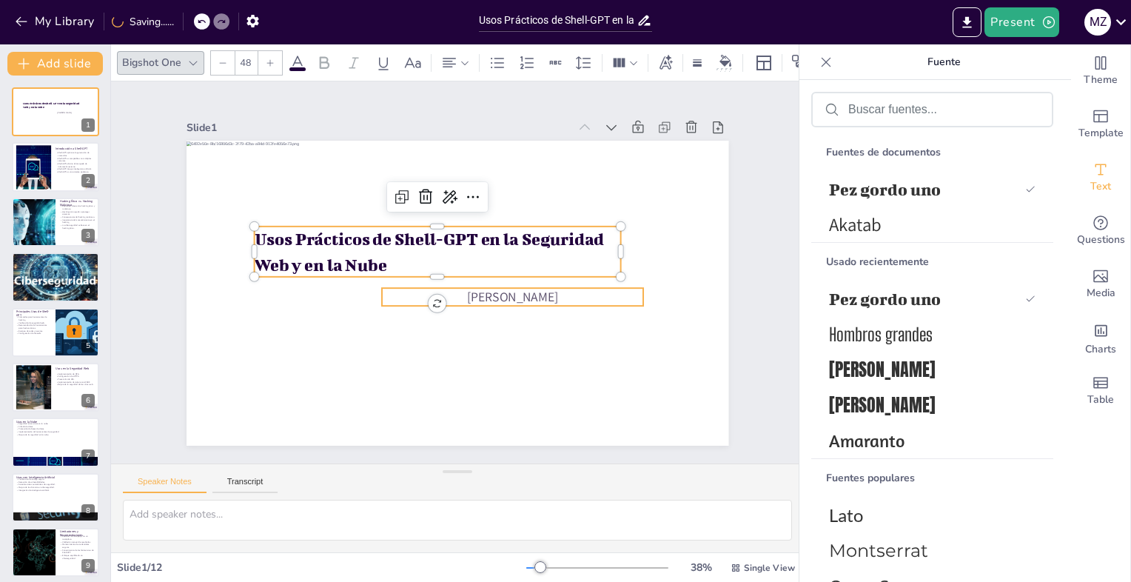
checkbox input "true"
type input "--"
checkbox input "true"
type input "44.9"
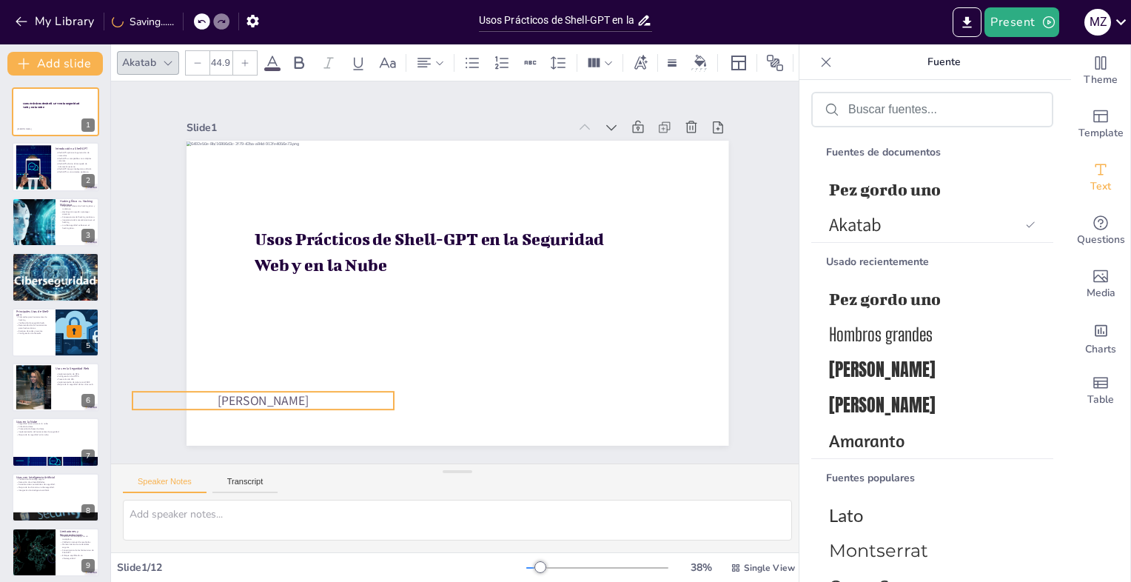
drag, startPoint x: 569, startPoint y: 289, endPoint x: 320, endPoint y: 393, distance: 270.0
click at [320, 393] on p "[PERSON_NAME]" at bounding box center [251, 379] width 262 height 45
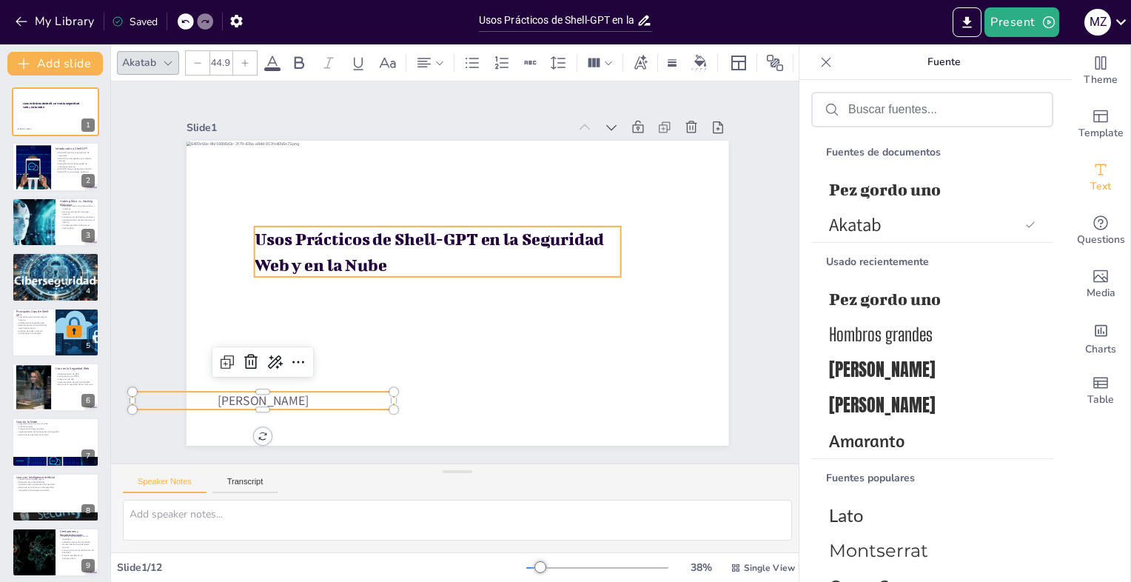
checkbox input "true"
type input "48"
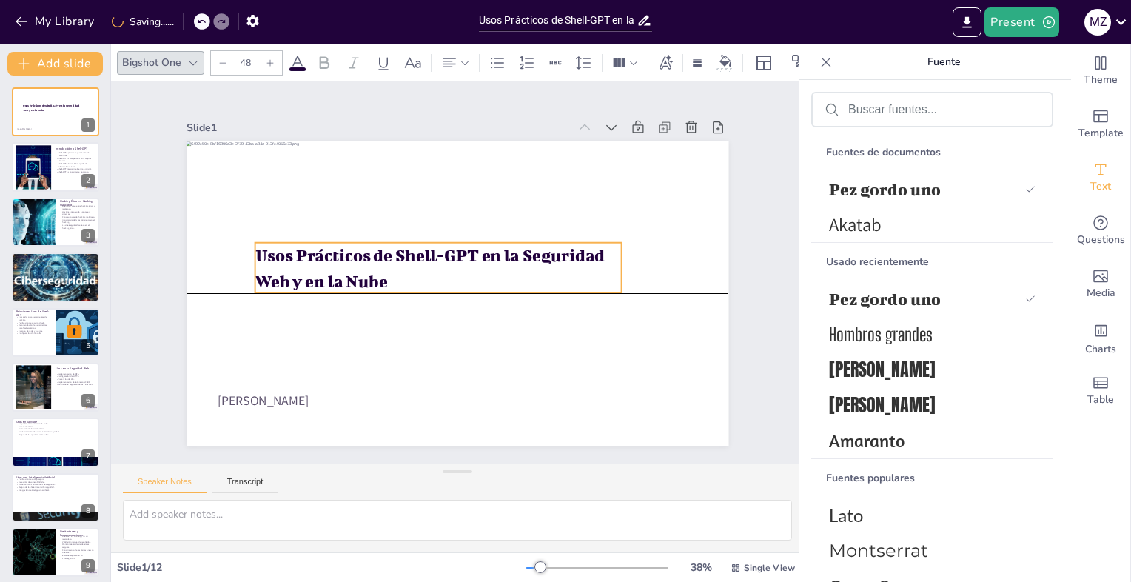
drag, startPoint x: 370, startPoint y: 254, endPoint x: 371, endPoint y: 269, distance: 14.8
click at [371, 269] on p "Usos Prácticos de Shell-GPT en la Seguridad Web y en la Nube" at bounding box center [441, 260] width 355 height 195
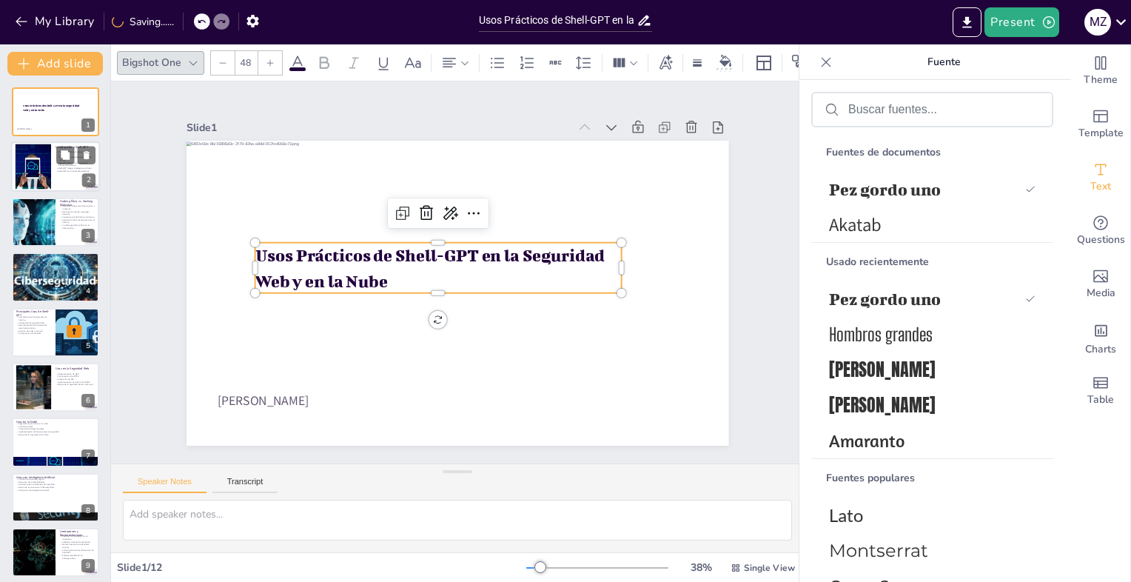
checkbox input "true"
click at [37, 176] on div at bounding box center [33, 166] width 80 height 45
type textarea "Lorem-IPS dolorsi a con adipisci elitsed doeiusmo te incid utl etdolo m aliquae…"
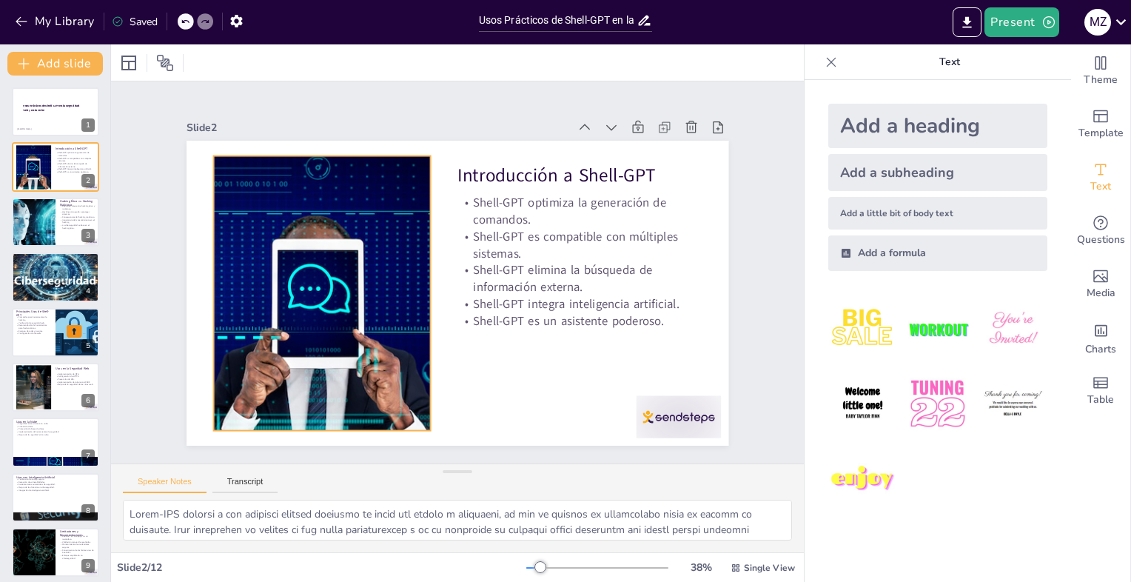
click at [316, 218] on div at bounding box center [322, 293] width 488 height 275
click at [970, 20] on icon "Export to PowerPoint" at bounding box center [967, 21] width 9 height 11
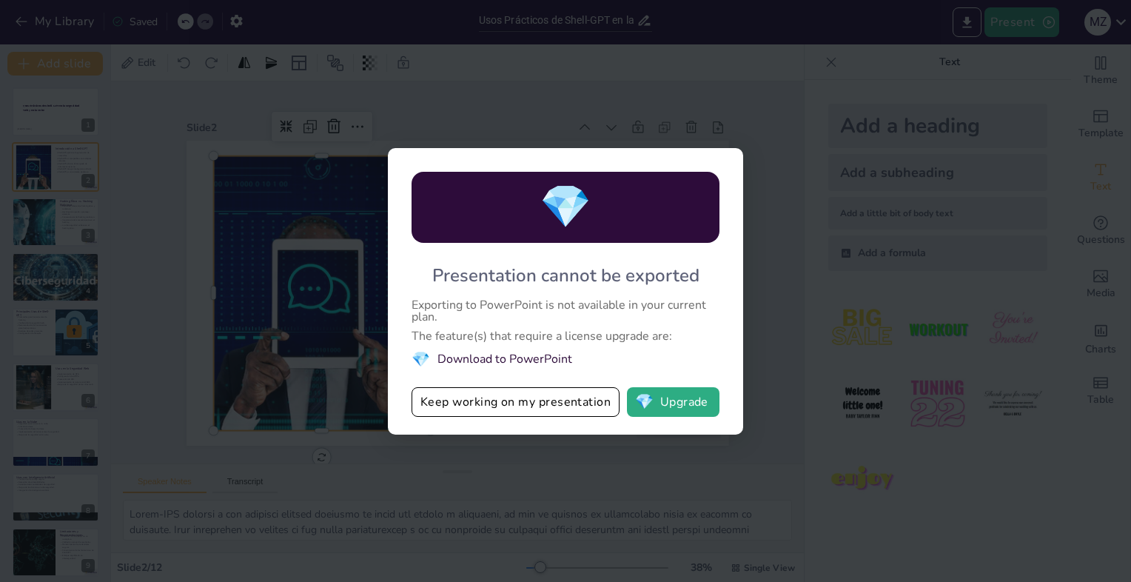
click at [1018, 27] on div "💎 Presentation cannot be exported Exporting to PowerPoint is not available in y…" at bounding box center [565, 291] width 1131 height 582
click at [511, 361] on li "💎 Download to PowerPoint" at bounding box center [565, 359] width 308 height 20
click at [508, 409] on button "Keep working on my presentation" at bounding box center [515, 402] width 208 height 30
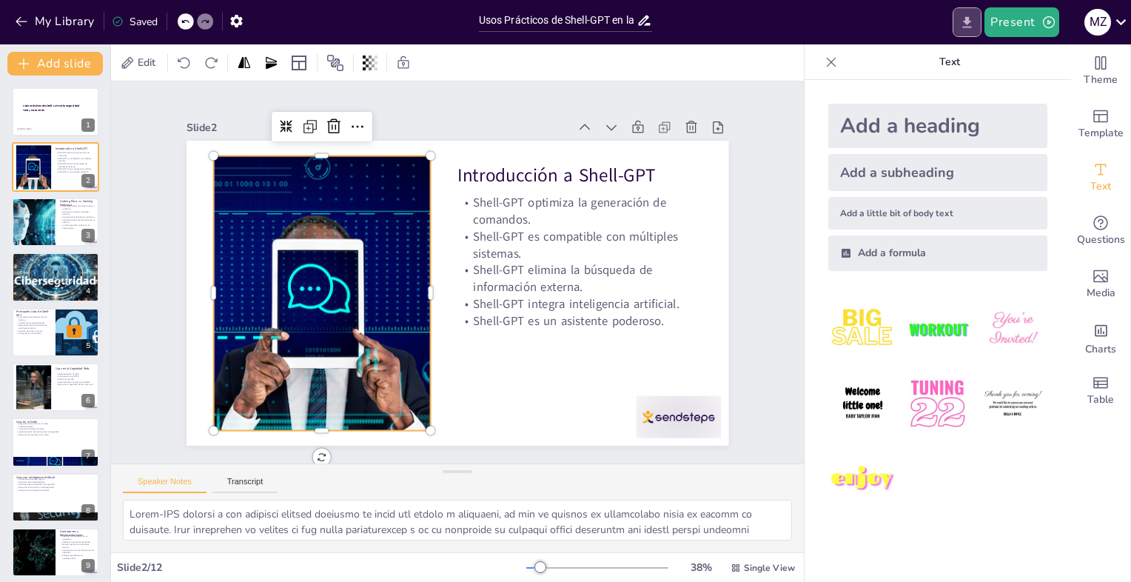
click at [974, 18] on icon "Export to PowerPoint" at bounding box center [967, 23] width 16 height 16
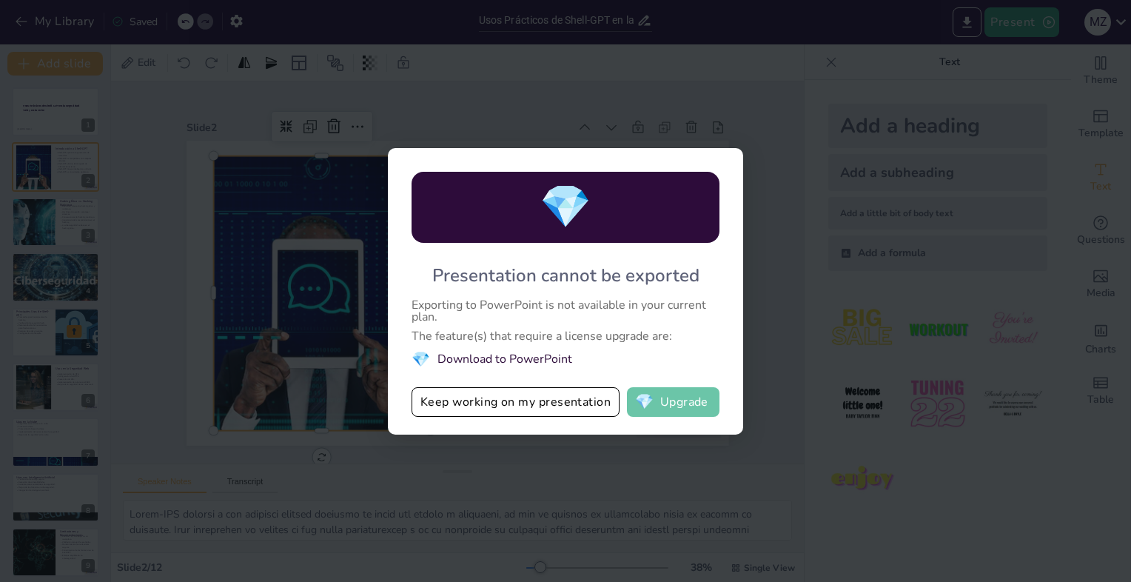
click at [660, 405] on button "💎 Upgrade" at bounding box center [673, 402] width 92 height 30
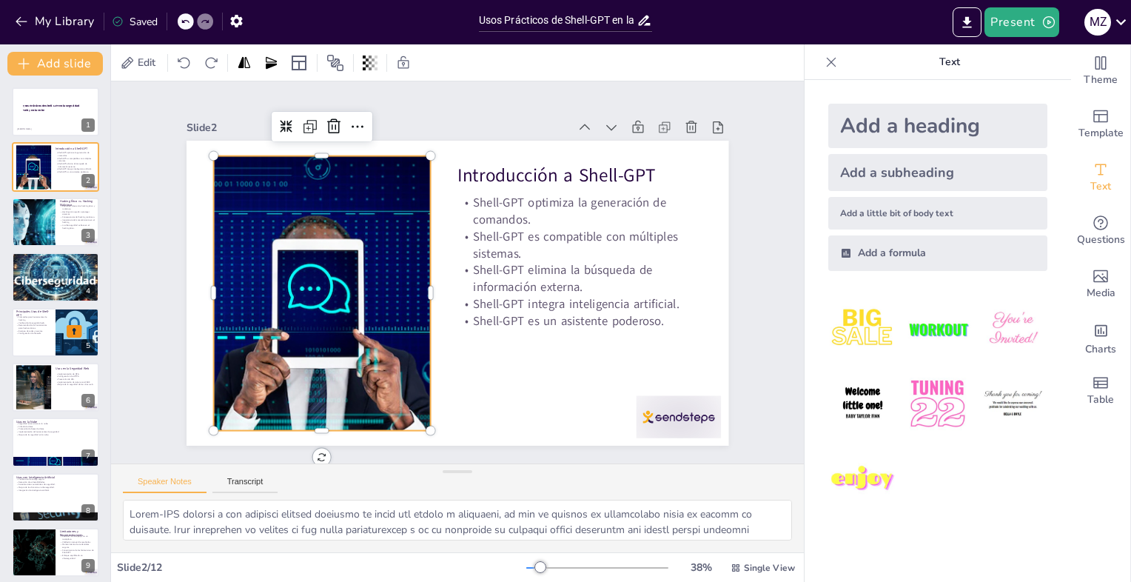
checkbox input "true"
